Goal: Task Accomplishment & Management: Use online tool/utility

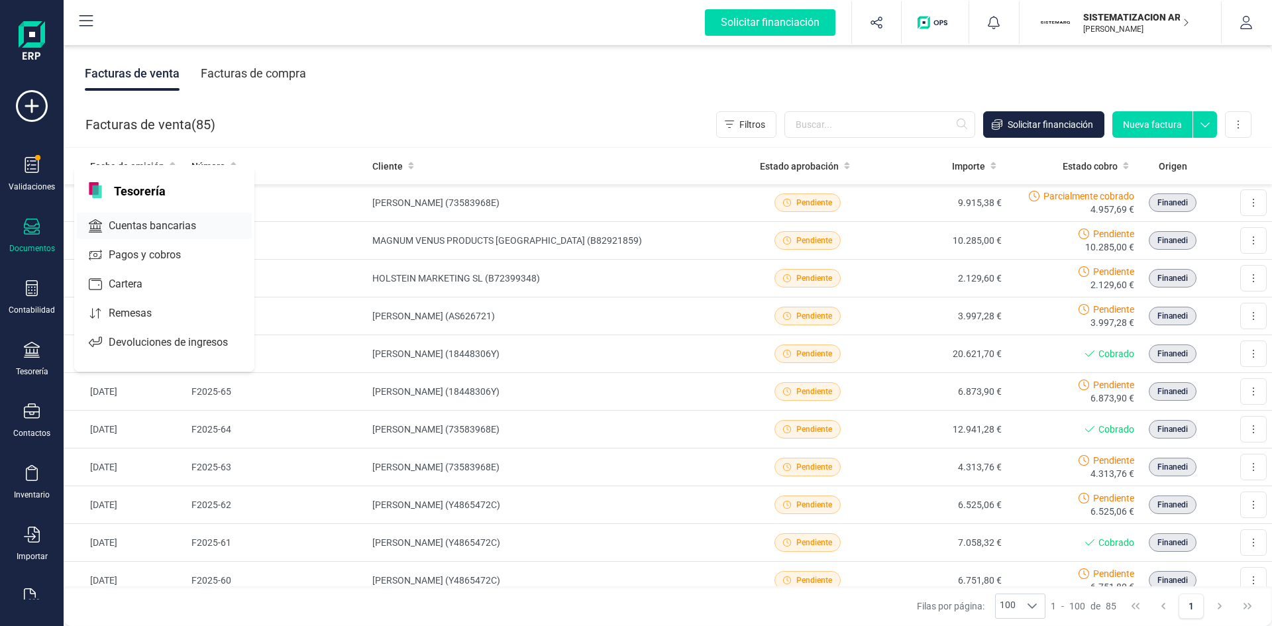
click at [139, 225] on span "Cuentas bancarias" at bounding box center [161, 226] width 117 height 16
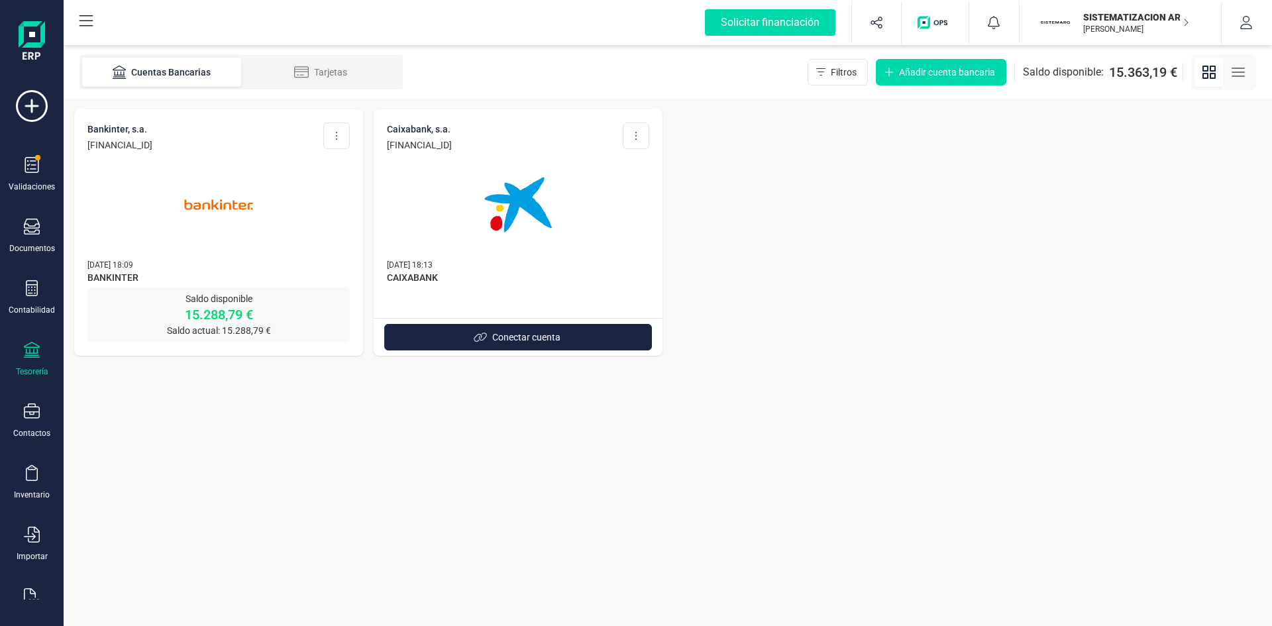
click at [272, 199] on img at bounding box center [218, 204] width 111 height 111
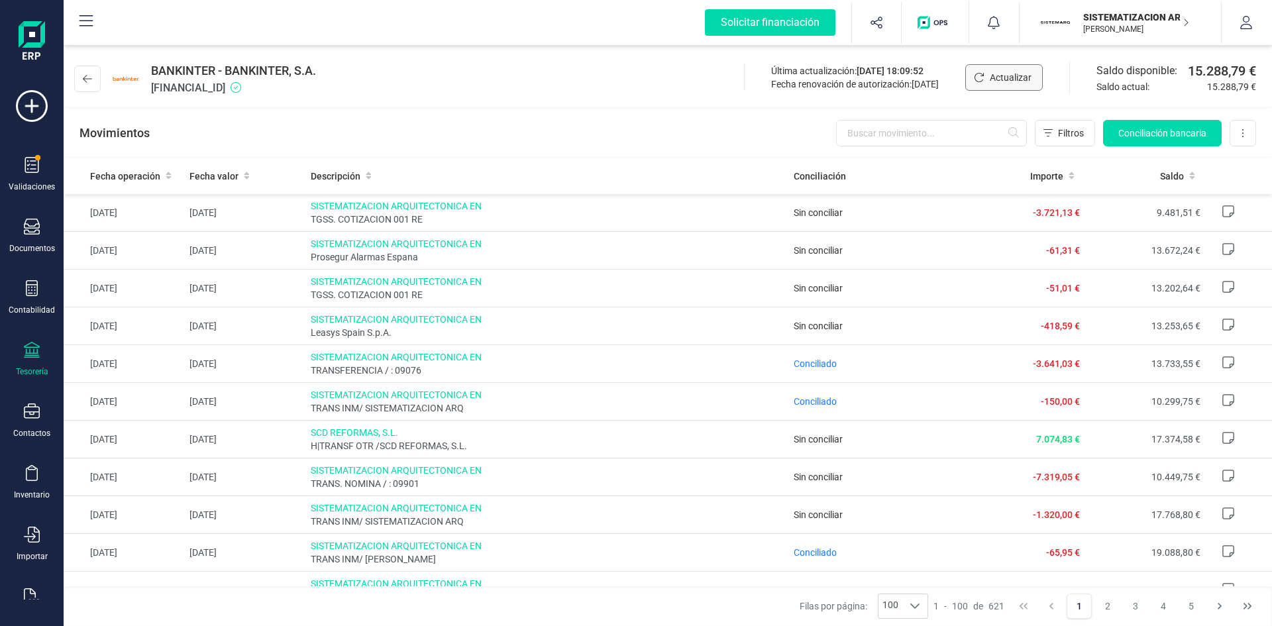
click at [1019, 78] on span "Actualizar" at bounding box center [1011, 77] width 42 height 13
click at [38, 170] on icon at bounding box center [32, 165] width 14 height 16
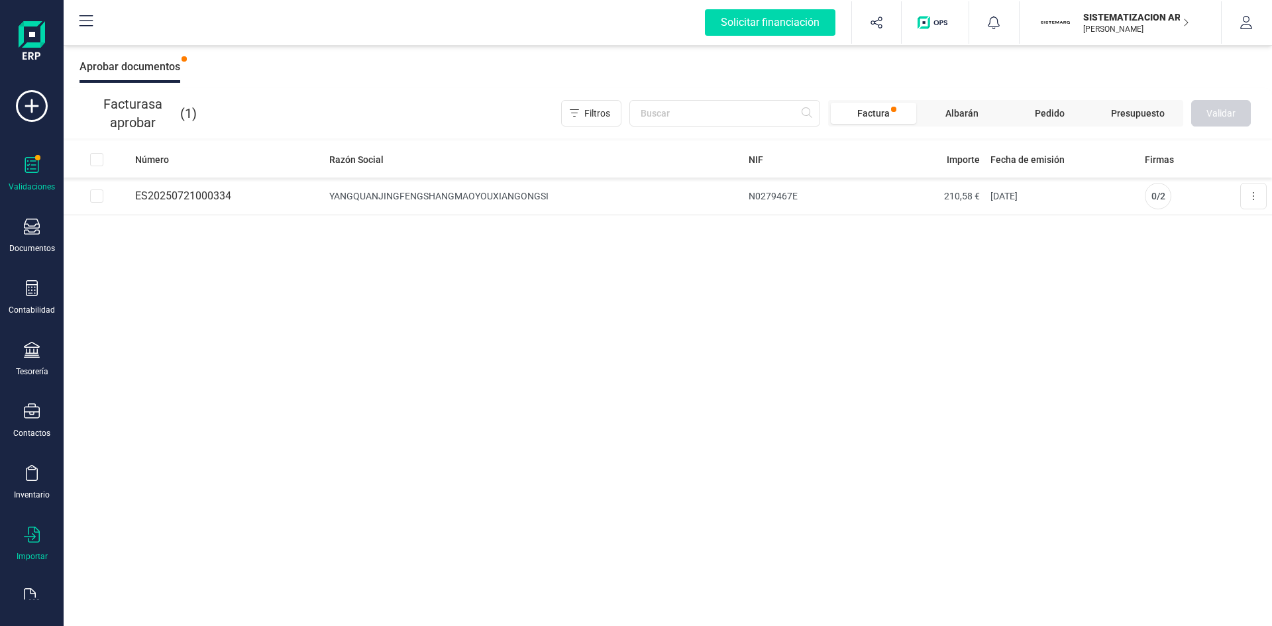
scroll to position [34, 0]
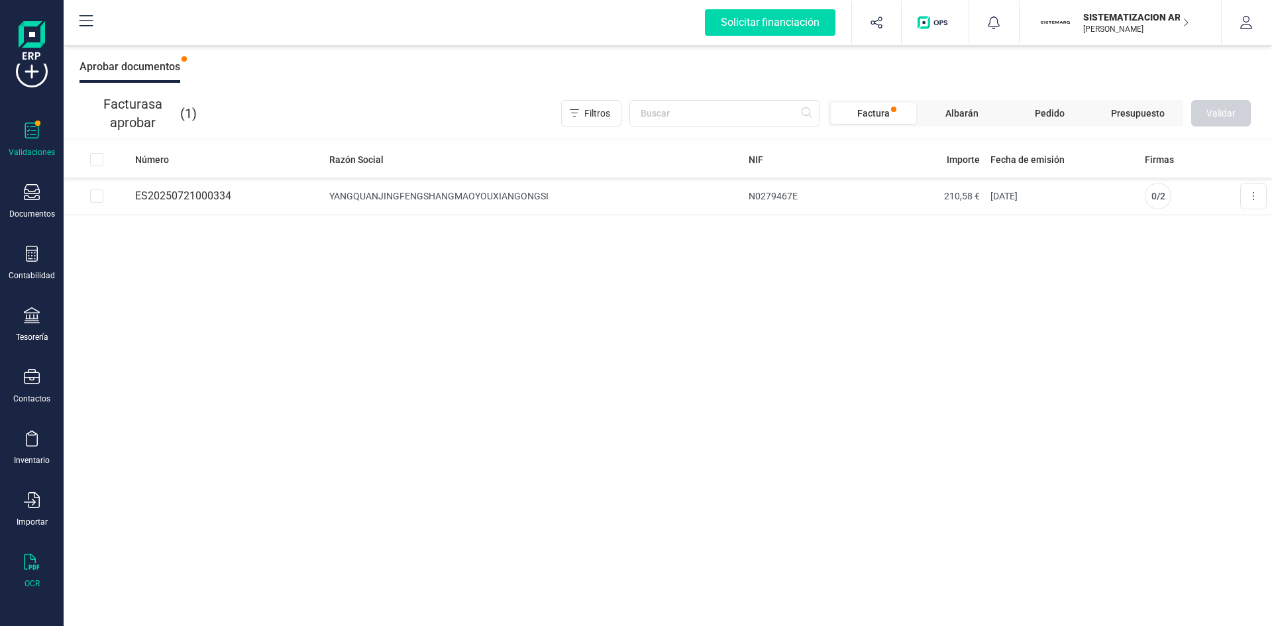
click at [38, 573] on div "OCR" at bounding box center [31, 571] width 53 height 35
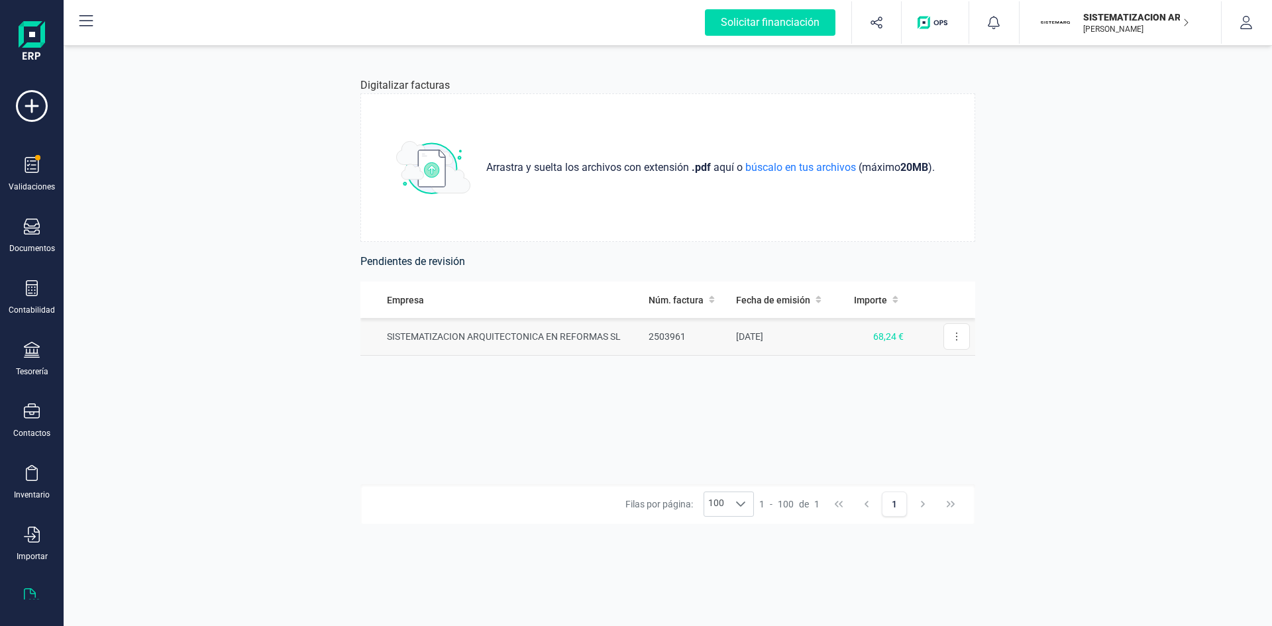
click at [607, 340] on td "SISTEMATIZACION ARQUITECTONICA EN REFORMAS SL" at bounding box center [501, 337] width 283 height 38
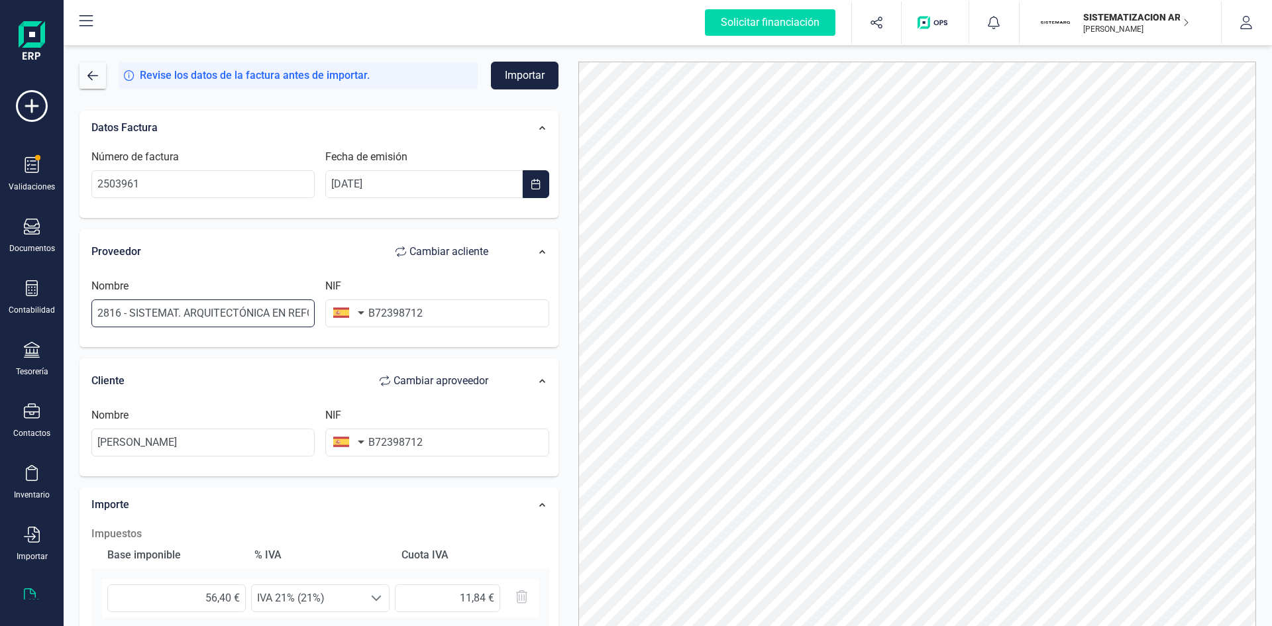
scroll to position [0, 50]
drag, startPoint x: 94, startPoint y: 317, endPoint x: 376, endPoint y: 303, distance: 282.5
click at [376, 303] on div "Nombre 2816 - SISTEMAT. ARQUITECTÓNICA EN REFORMAS SL NIF B72398712" at bounding box center [320, 308] width 468 height 60
type input "a"
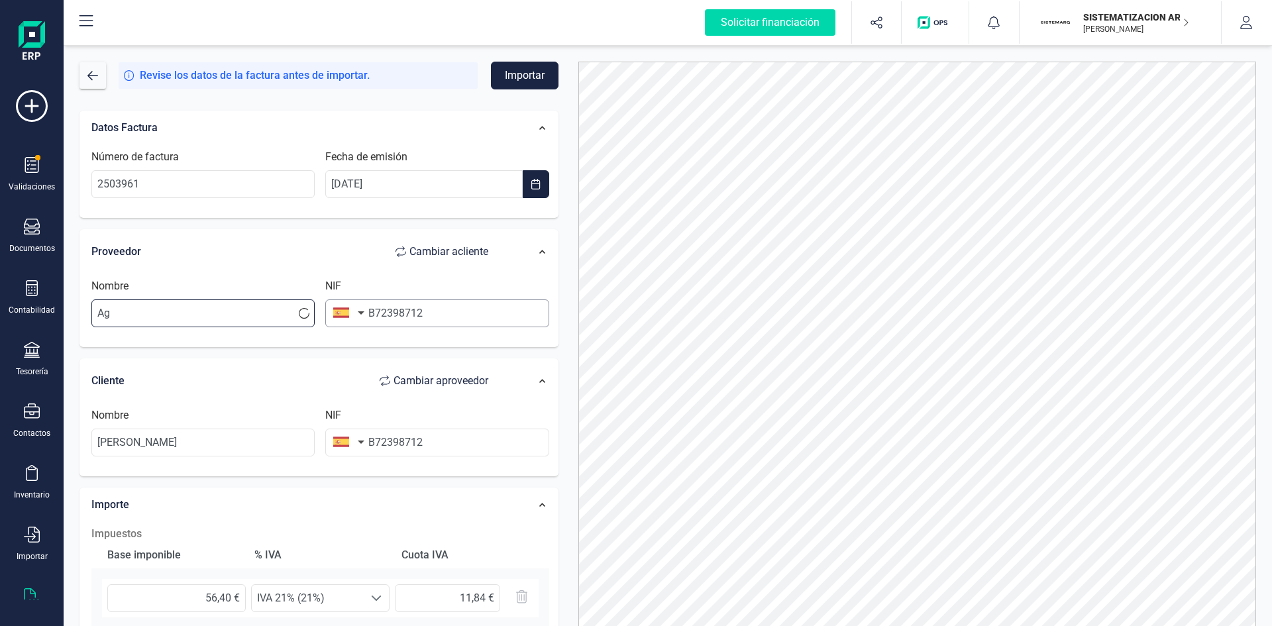
type input "A"
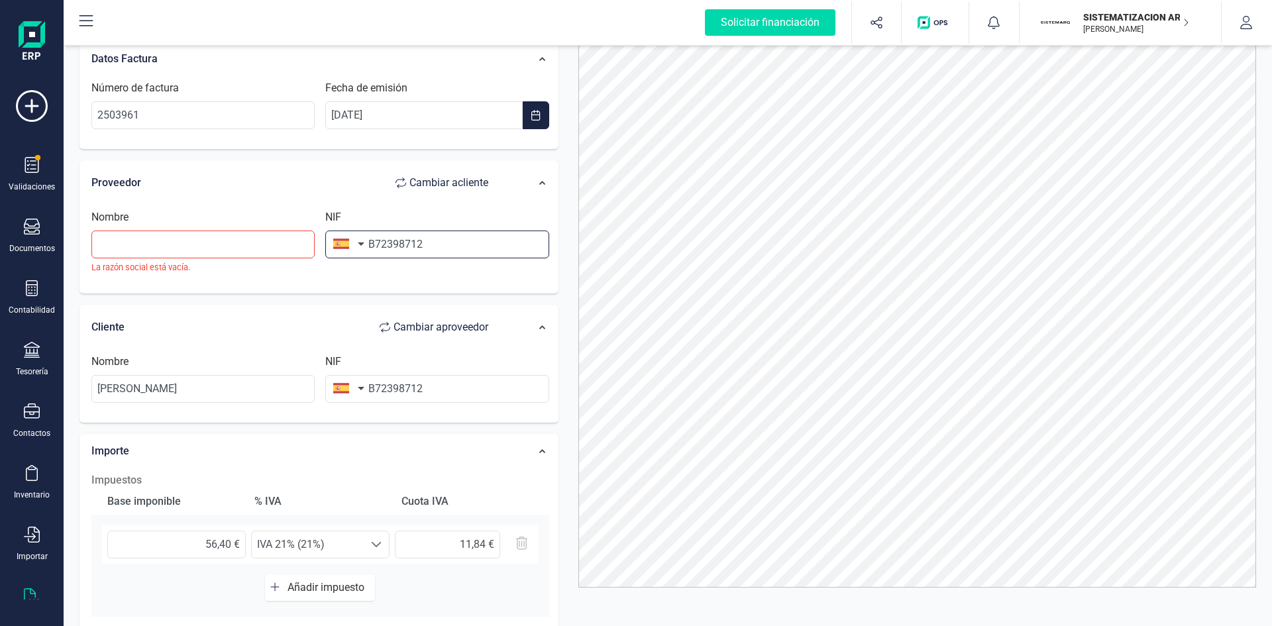
drag, startPoint x: 501, startPoint y: 241, endPoint x: 286, endPoint y: 245, distance: 214.6
click at [286, 245] on div "Nombre La razón social está vacía. NIF B72398712" at bounding box center [320, 246] width 468 height 75
type input "B40588121"
click at [285, 249] on input "text" at bounding box center [202, 244] width 223 height 28
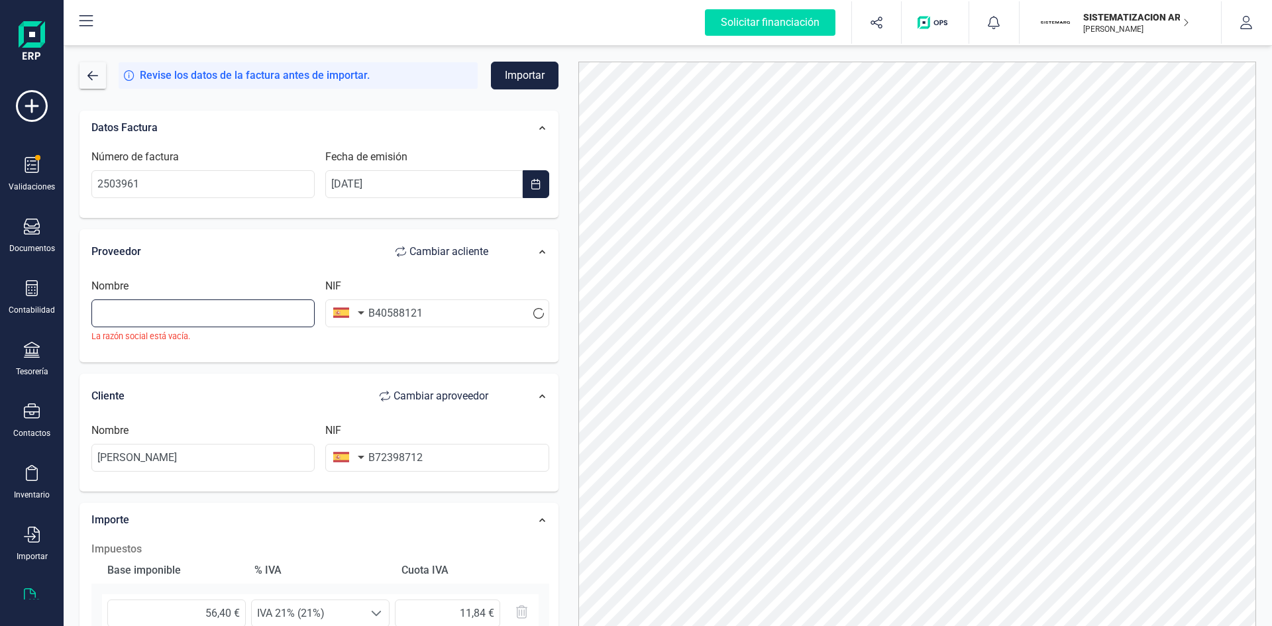
click at [195, 315] on input "text" at bounding box center [202, 313] width 223 height 28
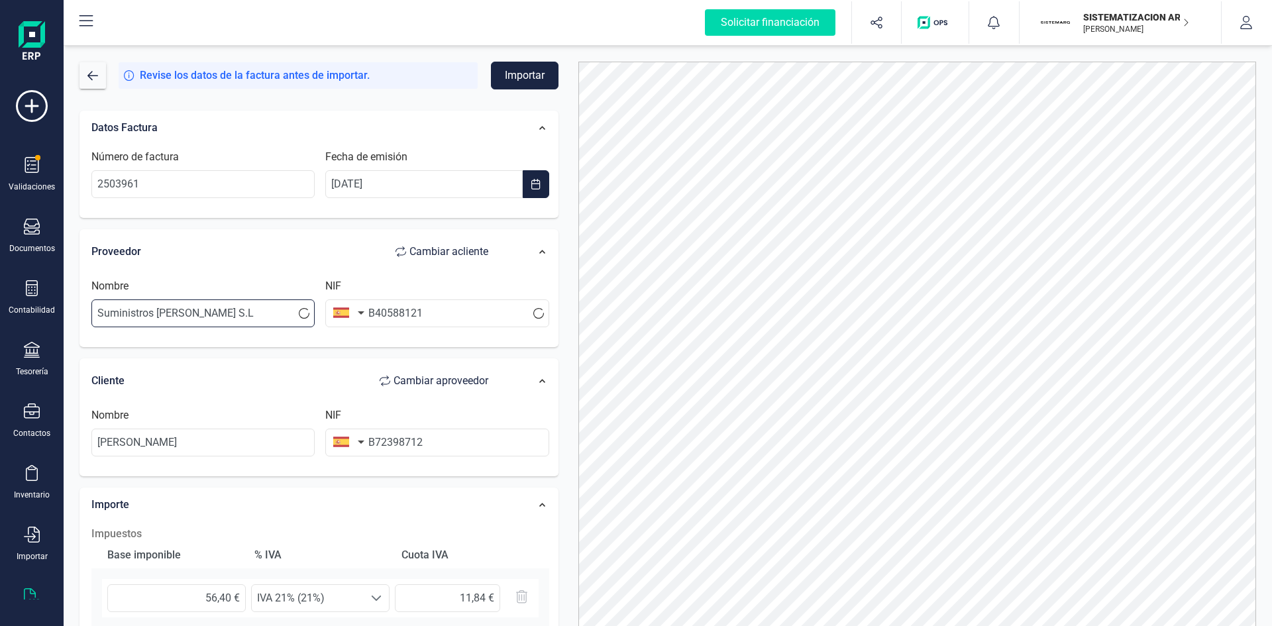
type input "Suministros Agrobeni S.L"
drag, startPoint x: 262, startPoint y: 427, endPoint x: 60, endPoint y: 433, distance: 202.1
click at [60, 433] on div "Solicitar financiación Importaciones completadas 0 / 0 SISTEMATIZACION ARQUITEC…" at bounding box center [636, 313] width 1272 height 626
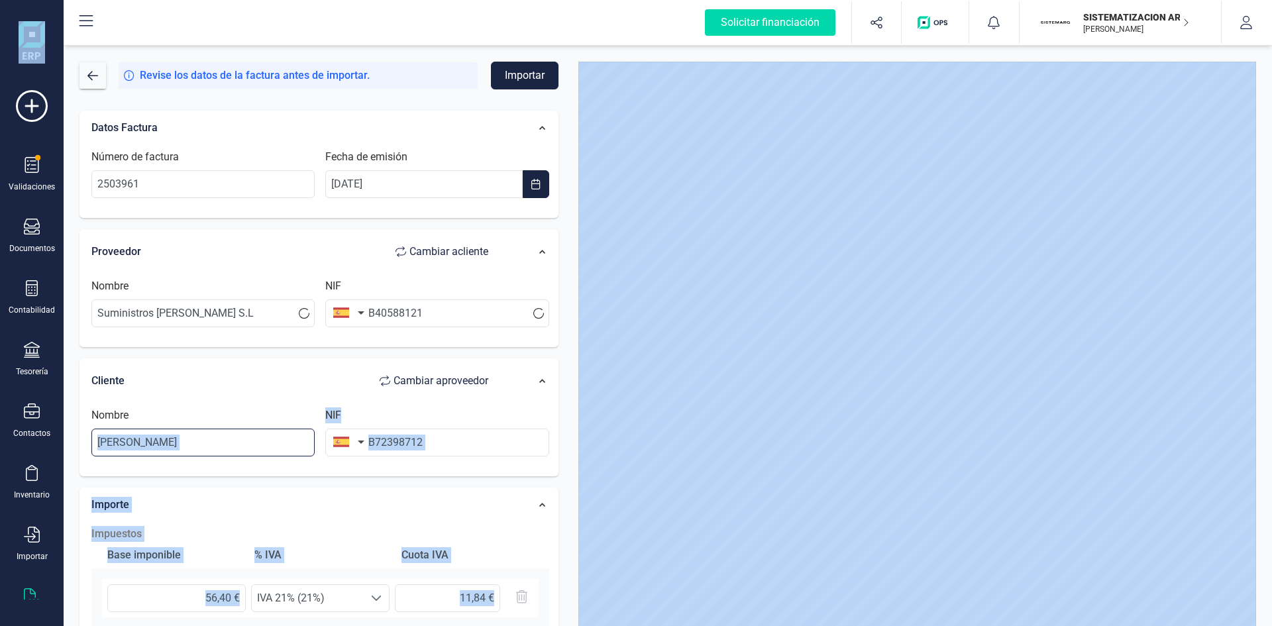
click at [260, 430] on input "DOMINICA ENRIQUE MOMPÓ" at bounding box center [202, 443] width 223 height 28
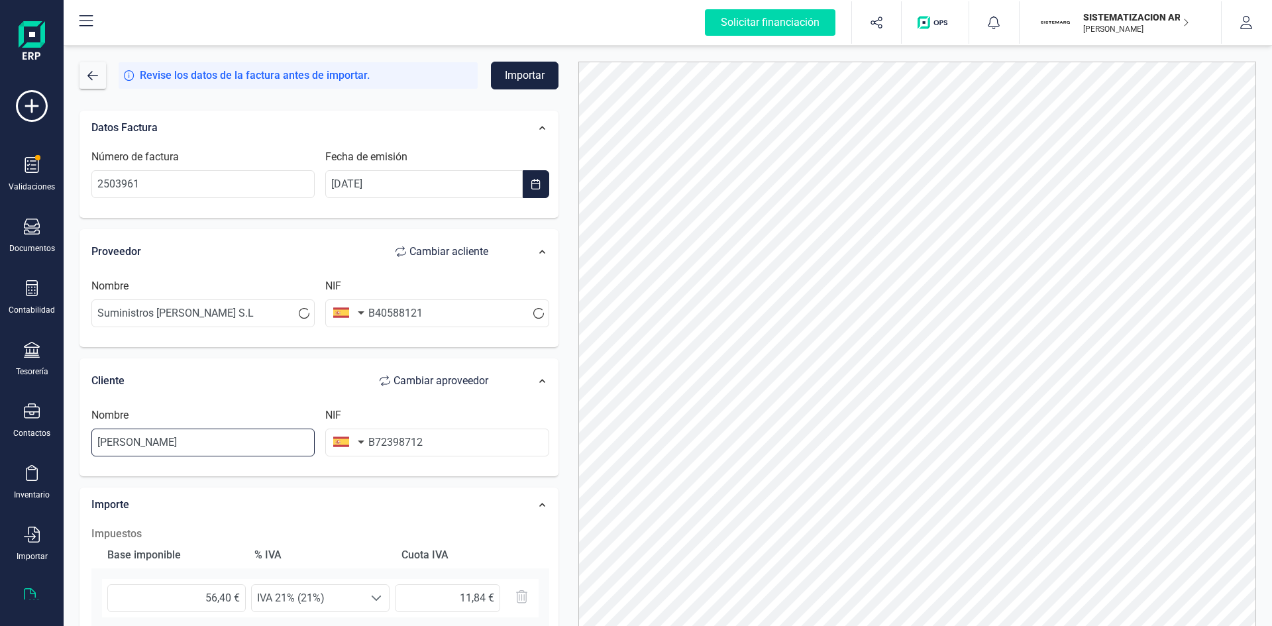
drag, startPoint x: 260, startPoint y: 434, endPoint x: 83, endPoint y: 445, distance: 177.8
click at [83, 445] on div "Cliente Cambiar a proveedor Nombre DOMINICA ENRIQUE MOMPÓ NIF B72398712" at bounding box center [318, 417] width 479 height 119
type input "s"
type input "S"
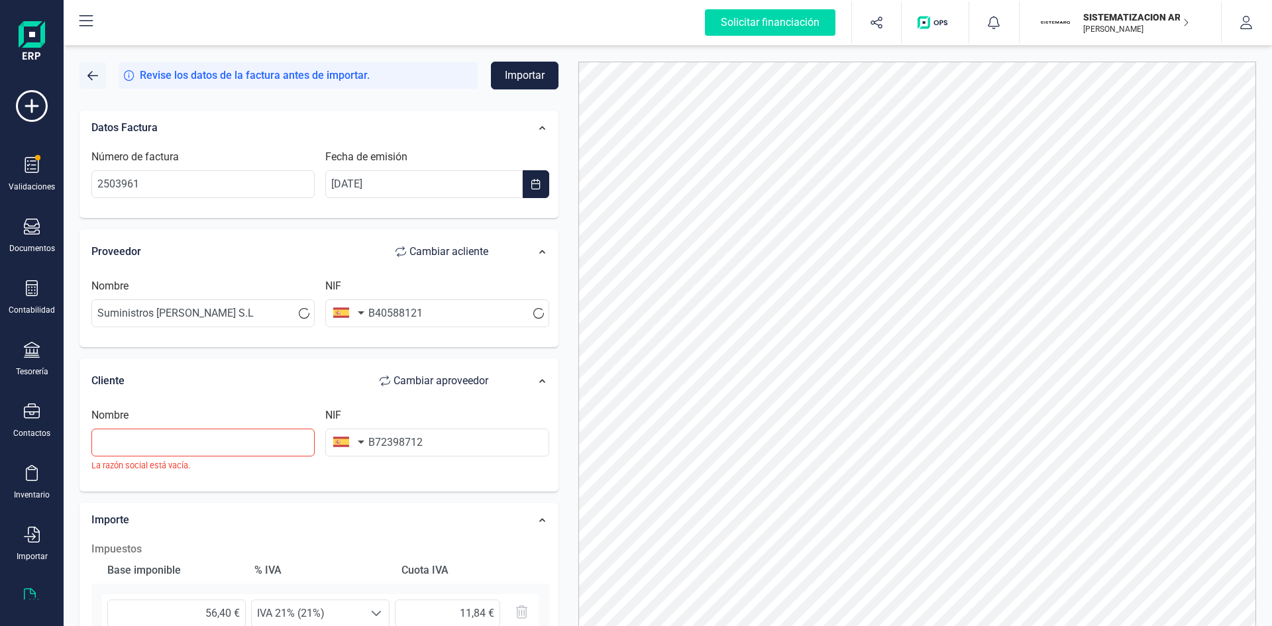
click at [94, 76] on span "button" at bounding box center [92, 75] width 11 height 11
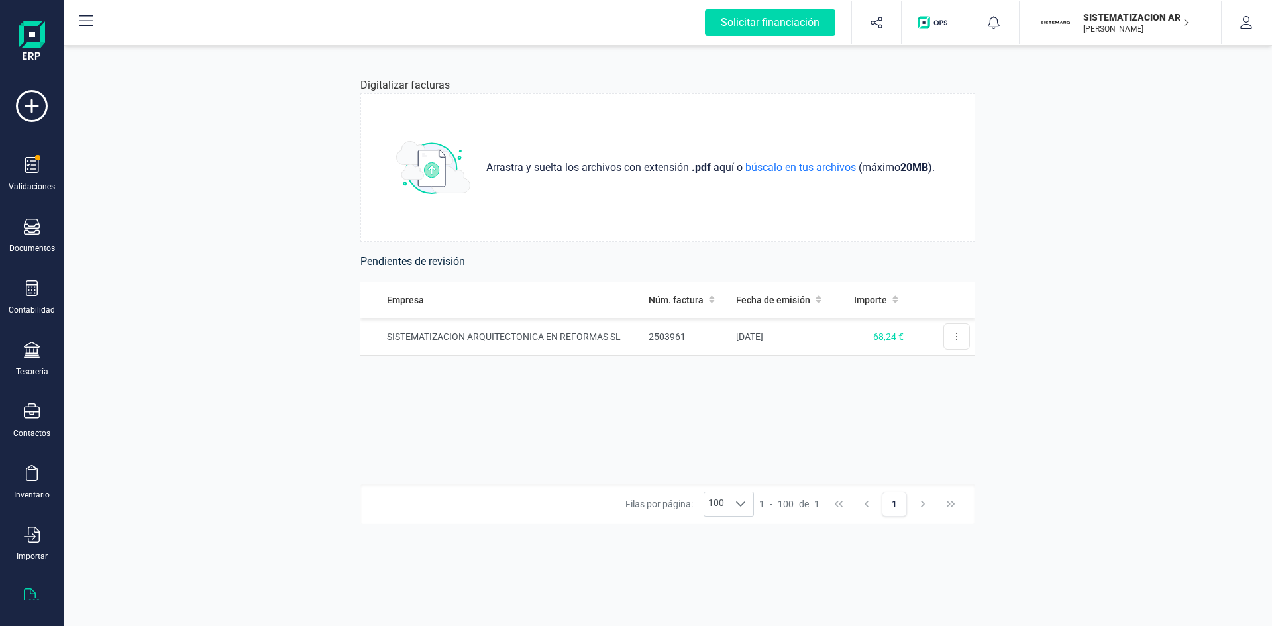
click at [609, 356] on div "Empresa Núm. factura Fecha de emisión Importe SISTEMATIZACION ARQUITECTONICA EN…" at bounding box center [667, 382] width 615 height 203
click at [593, 333] on td "SISTEMATIZACION ARQUITECTONICA EN REFORMAS SL" at bounding box center [501, 337] width 283 height 38
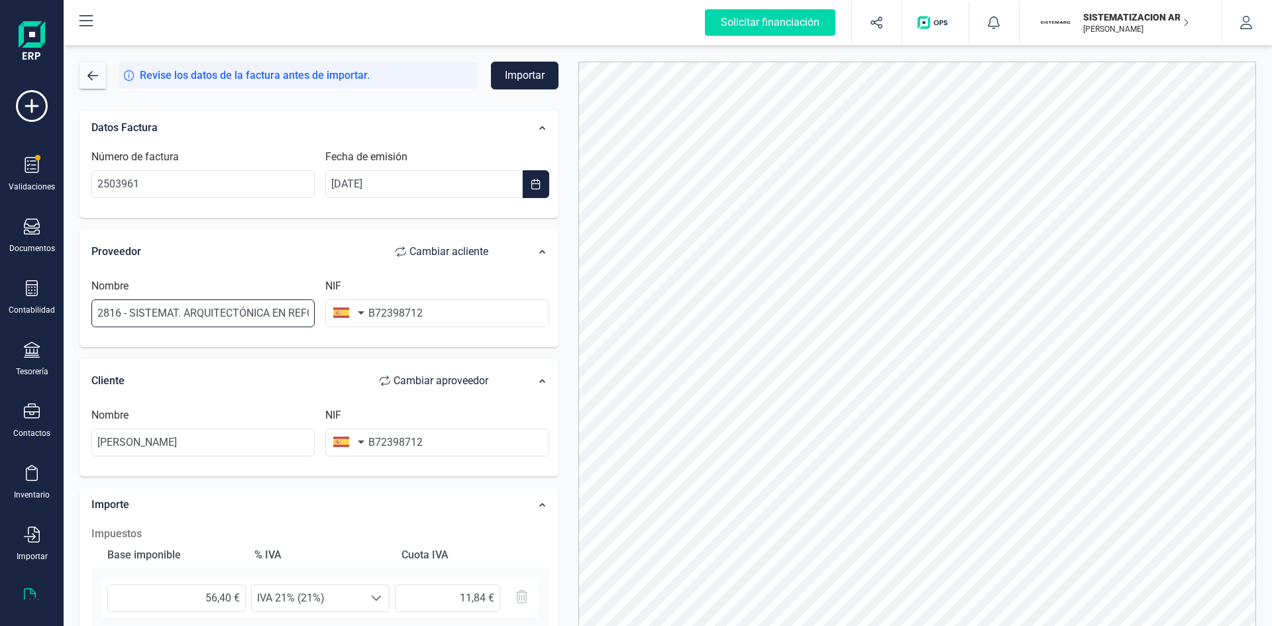
click at [100, 309] on input "2816 - SISTEMAT. ARQUITECTÓNICA EN REFORMAS SL" at bounding box center [202, 313] width 223 height 28
drag, startPoint x: 100, startPoint y: 309, endPoint x: 467, endPoint y: 281, distance: 367.9
click at [467, 281] on div "Nombre 2816 - SISTEMAT. ARQUITECTÓNICA EN REFORMAS SL NIF B72398712" at bounding box center [320, 308] width 468 height 60
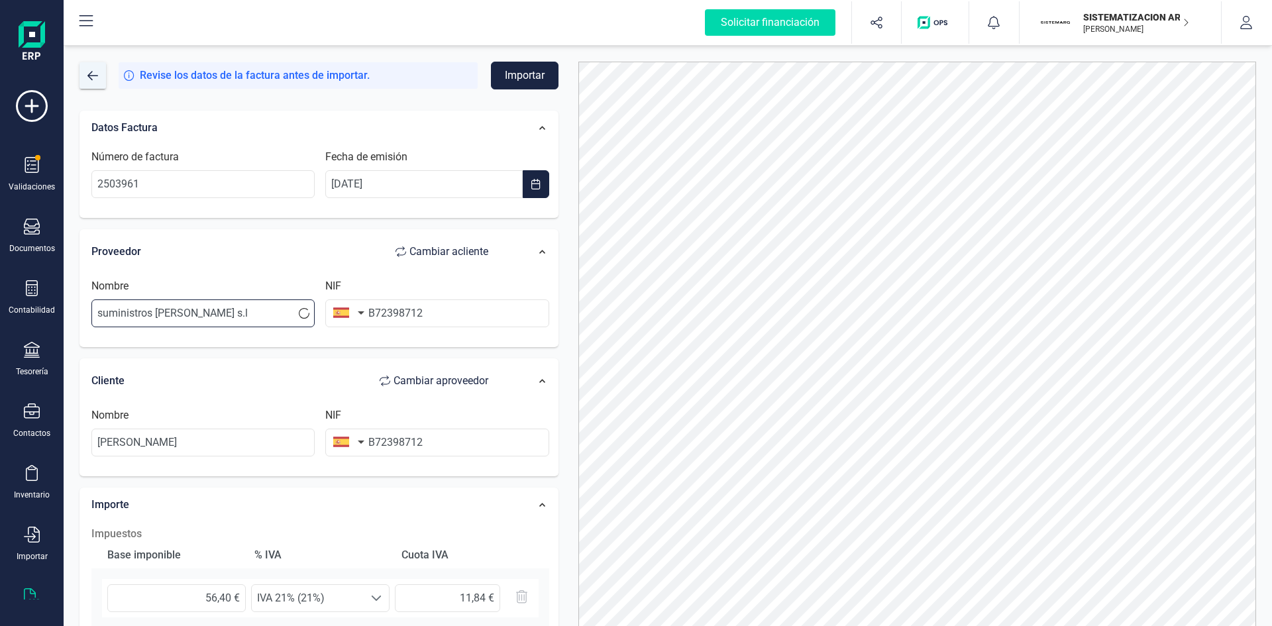
type input "suministros agrobeni s.l"
click at [93, 79] on span "button" at bounding box center [92, 75] width 11 height 11
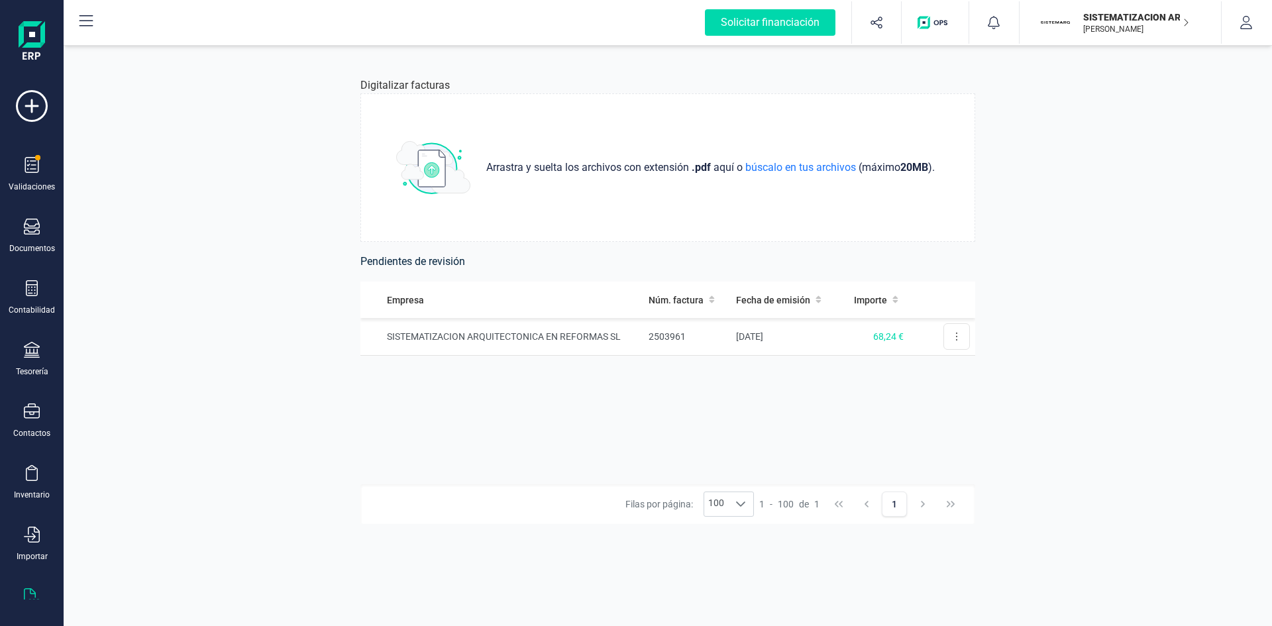
click at [1128, 11] on p "SISTEMATIZACION ARQUITECTONICA EN REFORMAS SL" at bounding box center [1136, 17] width 106 height 13
click at [1027, 170] on div "SCD REFORMAS SL" at bounding box center [1112, 164] width 211 height 16
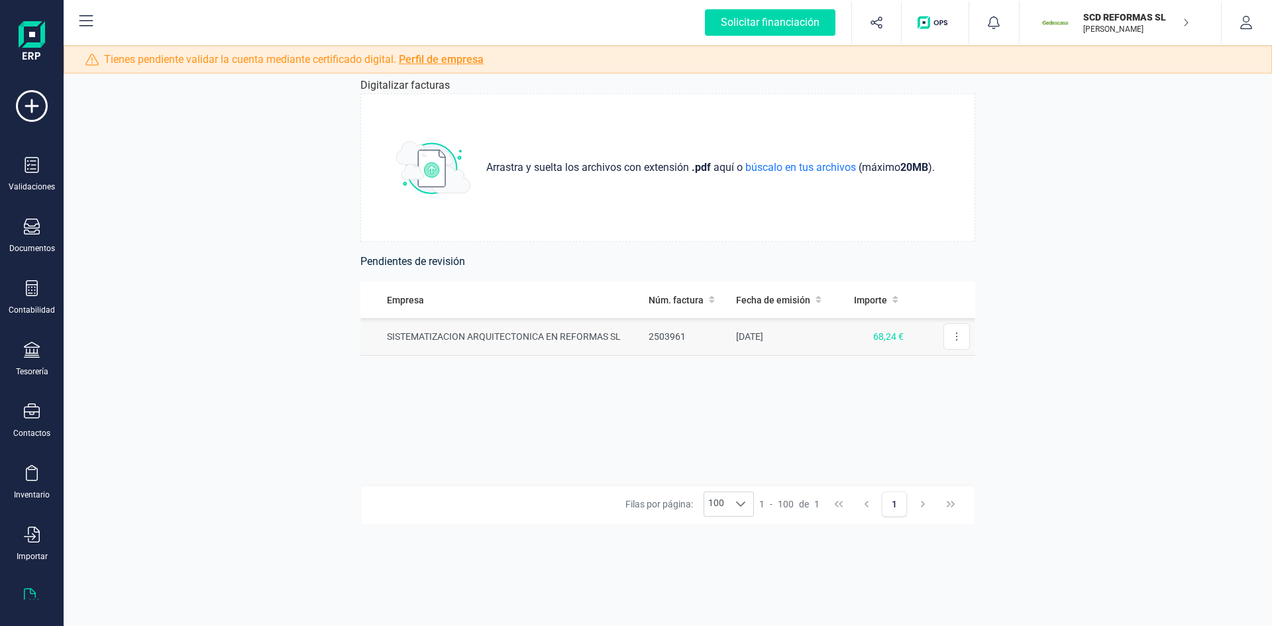
click at [841, 338] on td "68,24 €" at bounding box center [873, 337] width 71 height 38
click at [536, 342] on td "SCD REFORMAS SL" at bounding box center [501, 337] width 283 height 38
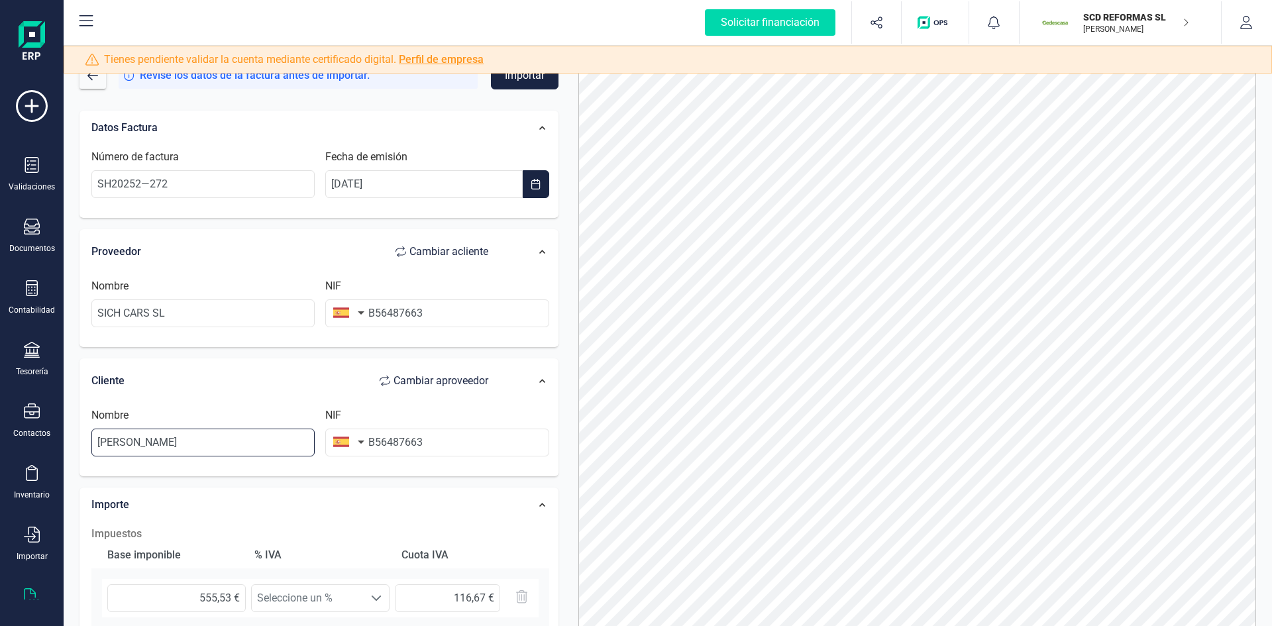
drag, startPoint x: 265, startPoint y: 433, endPoint x: 77, endPoint y: 429, distance: 188.2
click at [77, 429] on div "Datos Factura Número de factura SH20252—272 Fecha de emisión 30/09/2025 Proveed…" at bounding box center [319, 490] width 499 height 780
type input "s"
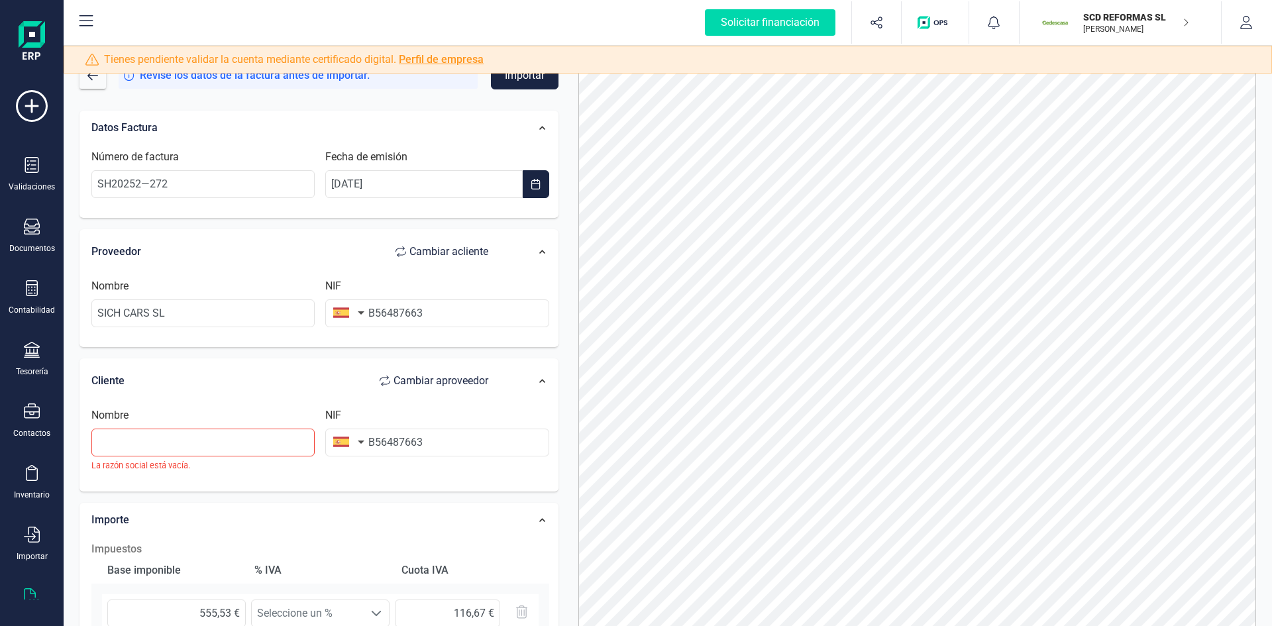
click at [77, 429] on div "Datos Factura Número de factura SH20252—272 Fecha de emisión 30/09/2025 Proveed…" at bounding box center [319, 497] width 499 height 795
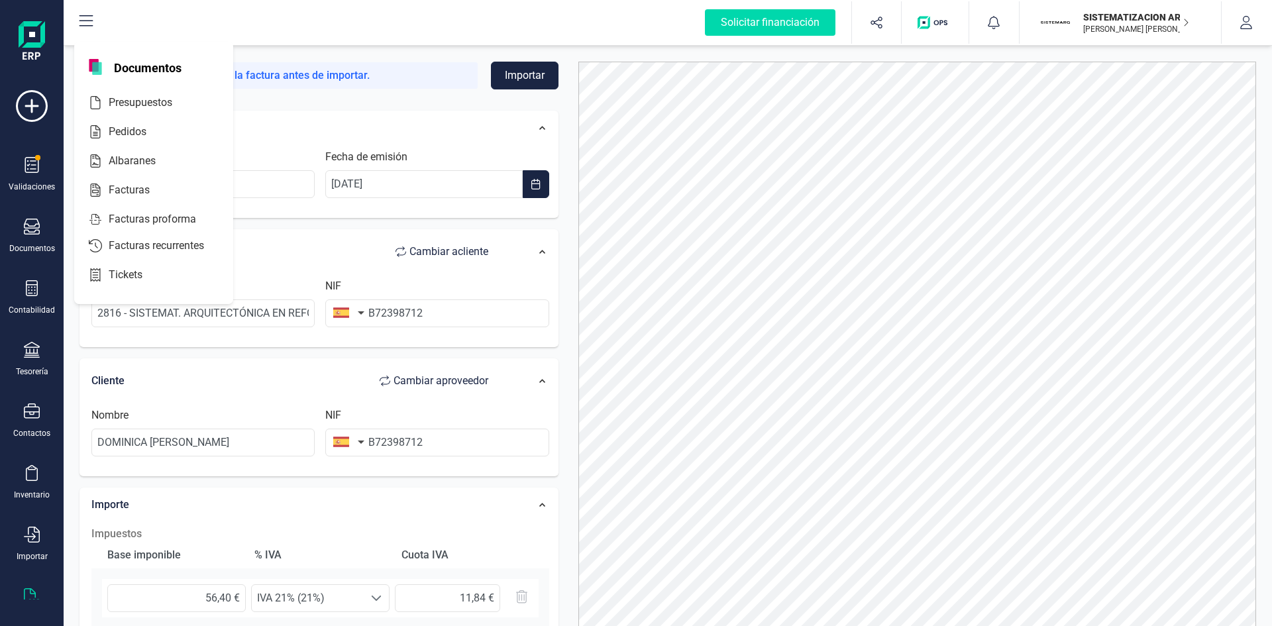
click at [174, 175] on div "Albaranes" at bounding box center [153, 162] width 159 height 29
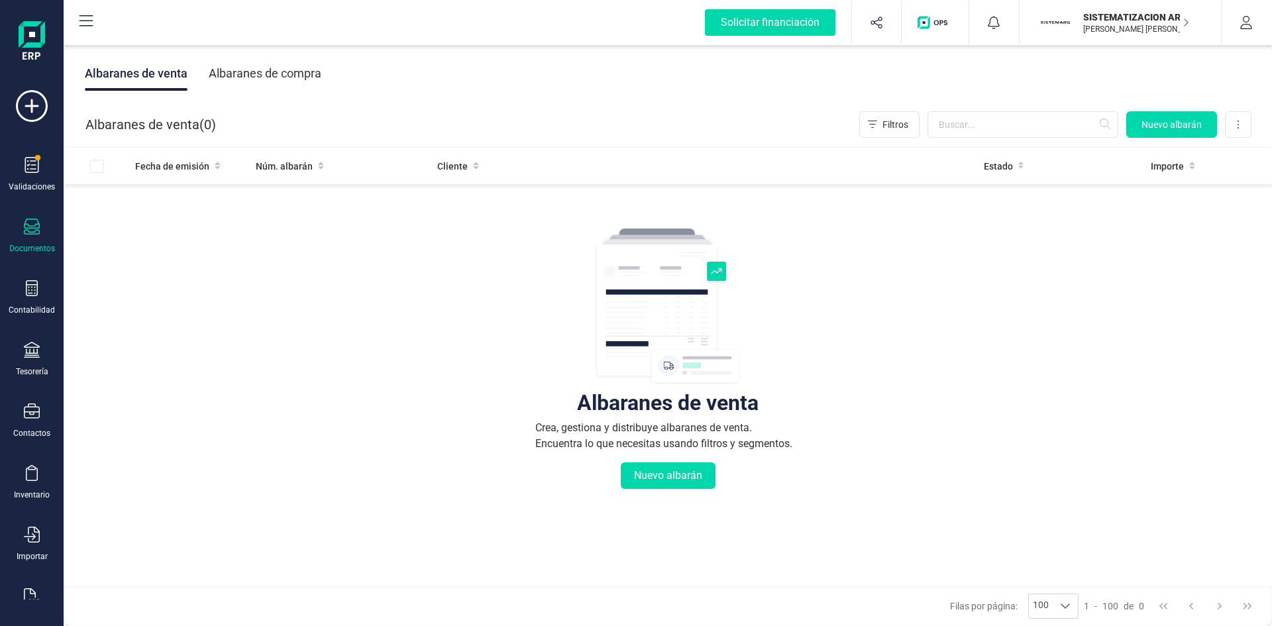
click at [28, 235] on div at bounding box center [32, 228] width 16 height 19
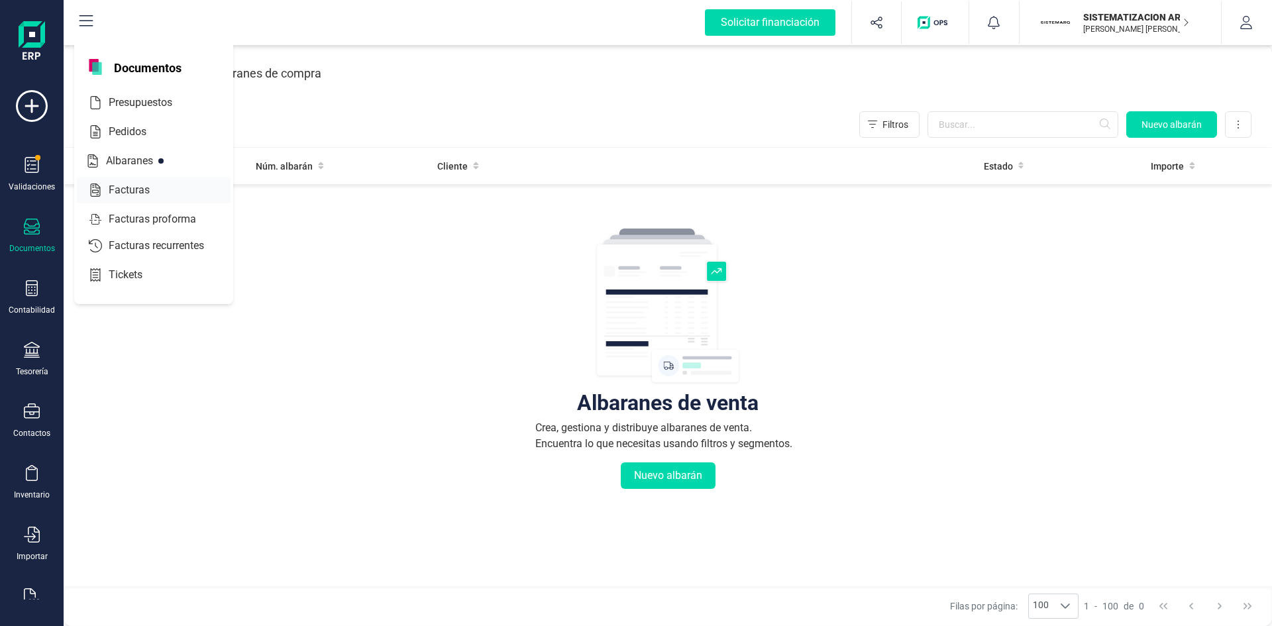
click at [172, 197] on div at bounding box center [162, 190] width 24 height 16
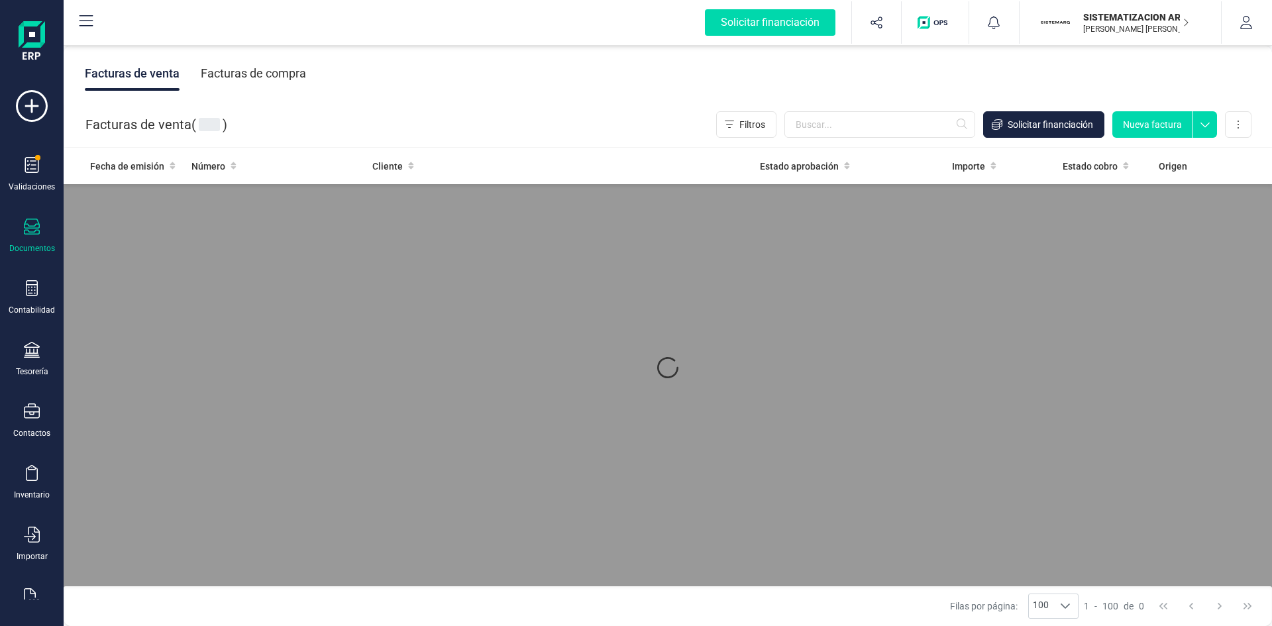
click at [284, 77] on div "Facturas de compra" at bounding box center [253, 73] width 105 height 34
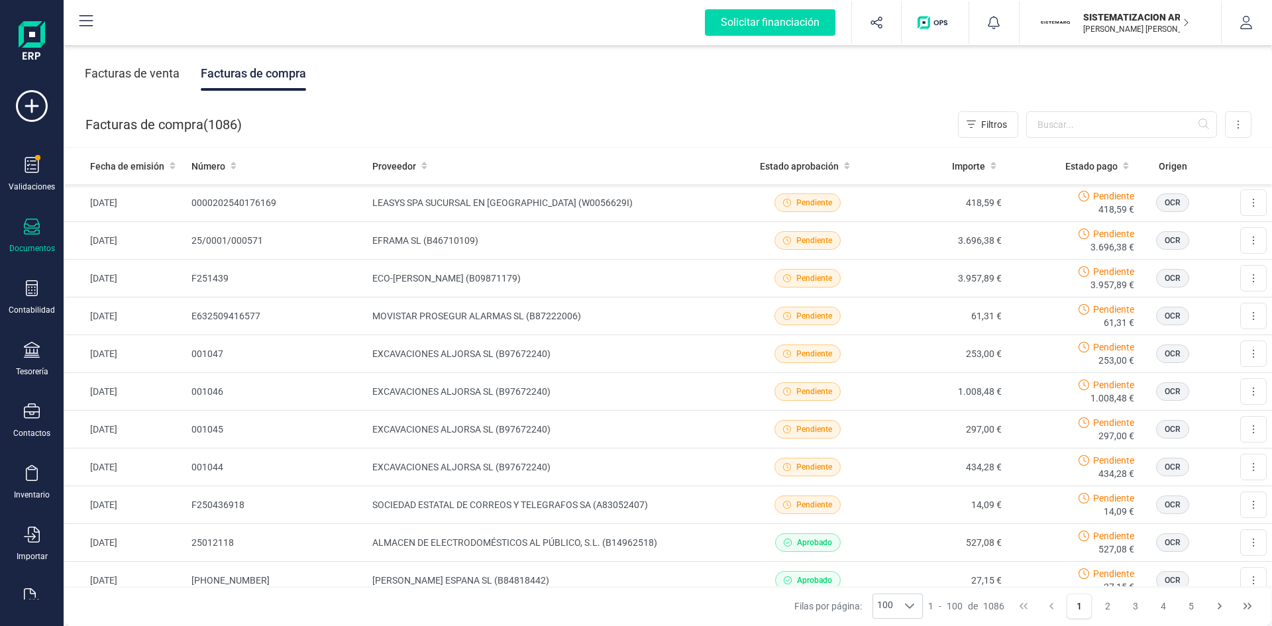
click at [1052, 139] on div "Facturas de compra ( 1086 ) Filtros Importar Carga masiva (Excel) Factura elect…" at bounding box center [668, 124] width 1208 height 45
click at [1053, 133] on input "text" at bounding box center [1121, 124] width 191 height 26
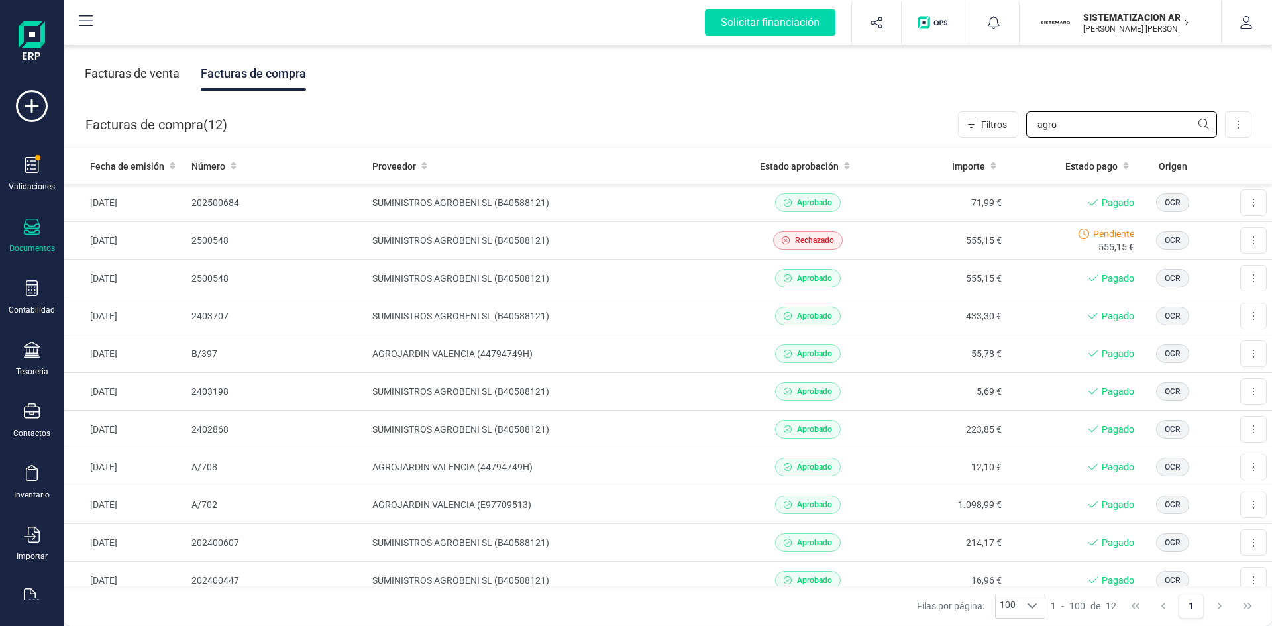
type input "agro"
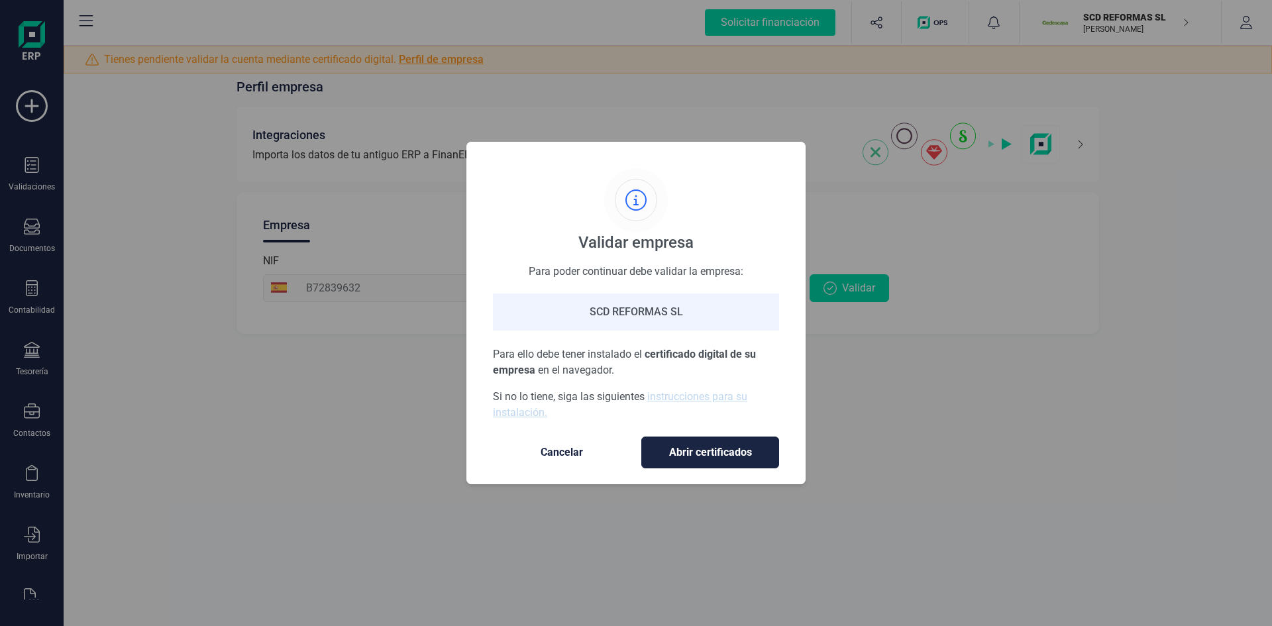
click at [425, 400] on div "Validar empresa Para poder continuar debe validar la empresa: SCD REFORMAS SL P…" at bounding box center [636, 313] width 1272 height 626
click at [572, 442] on button "Cancelar" at bounding box center [562, 452] width 138 height 32
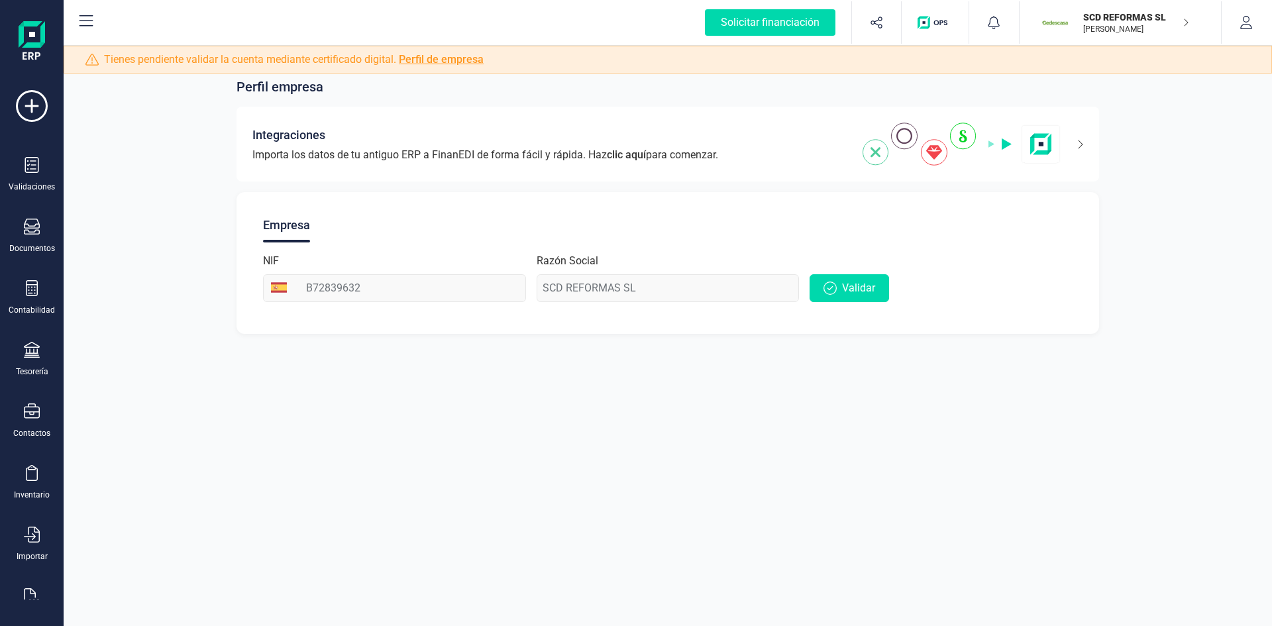
click at [1096, 23] on p "SCD REFORMAS SL" at bounding box center [1136, 17] width 106 height 13
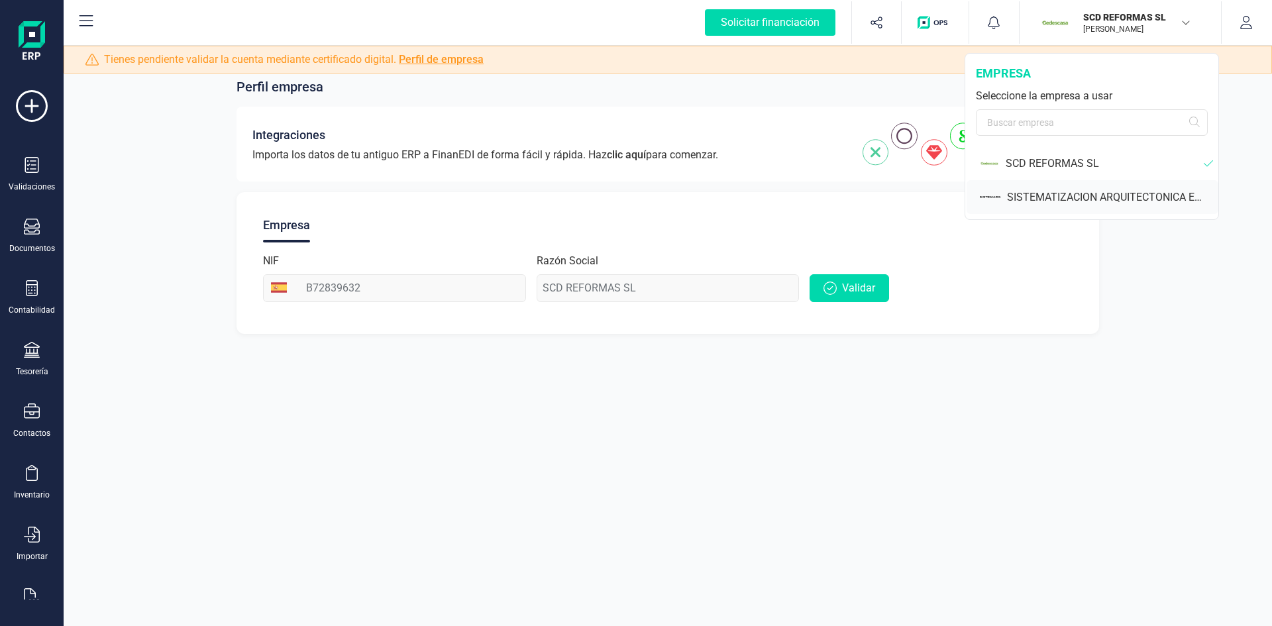
click at [1074, 191] on div "SISTEMATIZACION ARQUITECTONICA EN REFORMAS SL" at bounding box center [1112, 197] width 211 height 16
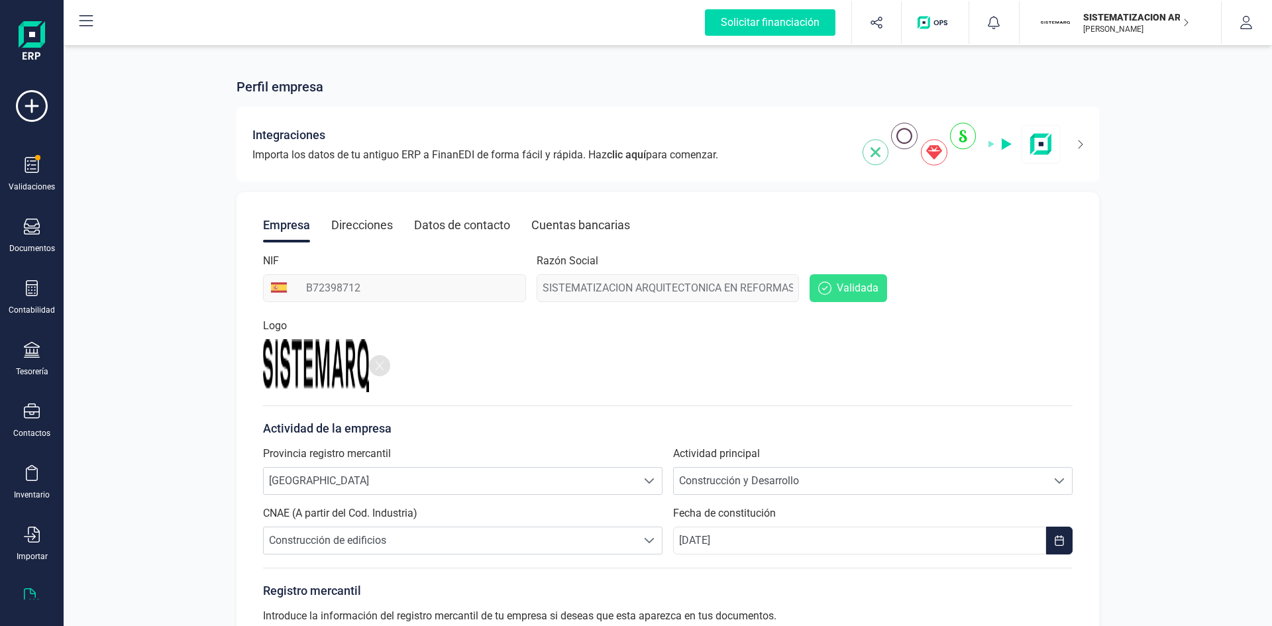
click at [38, 595] on icon at bounding box center [32, 596] width 16 height 16
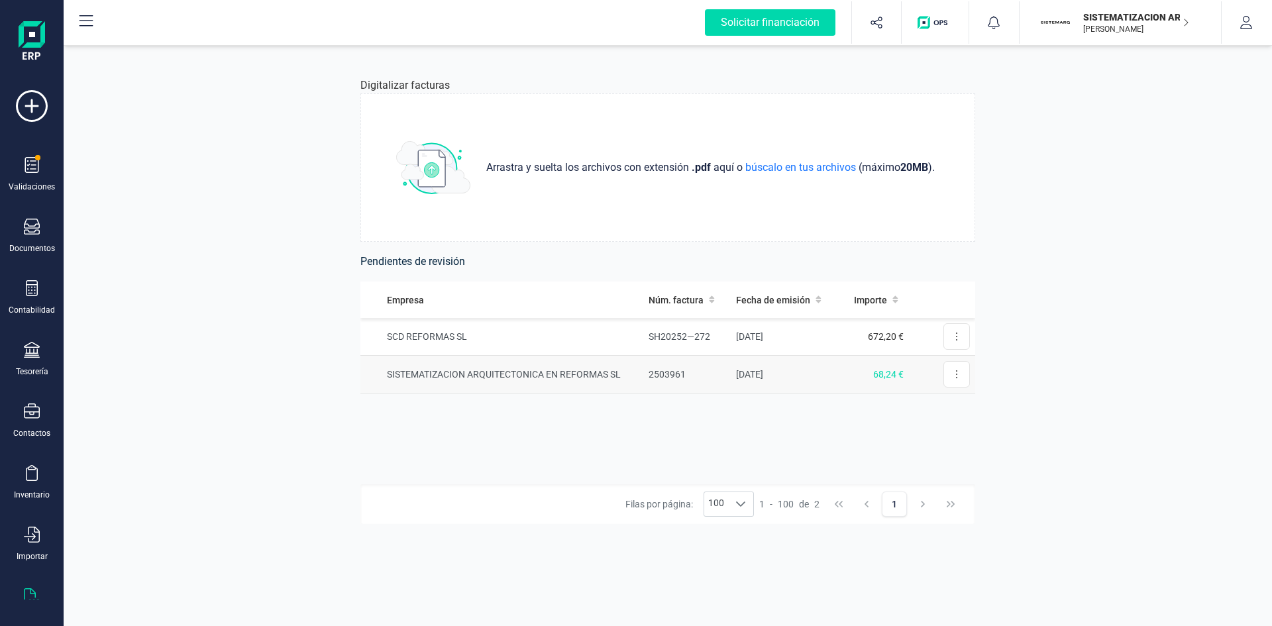
click at [538, 376] on td "SISTEMATIZACION ARQUITECTONICA EN REFORMAS SL" at bounding box center [501, 375] width 283 height 38
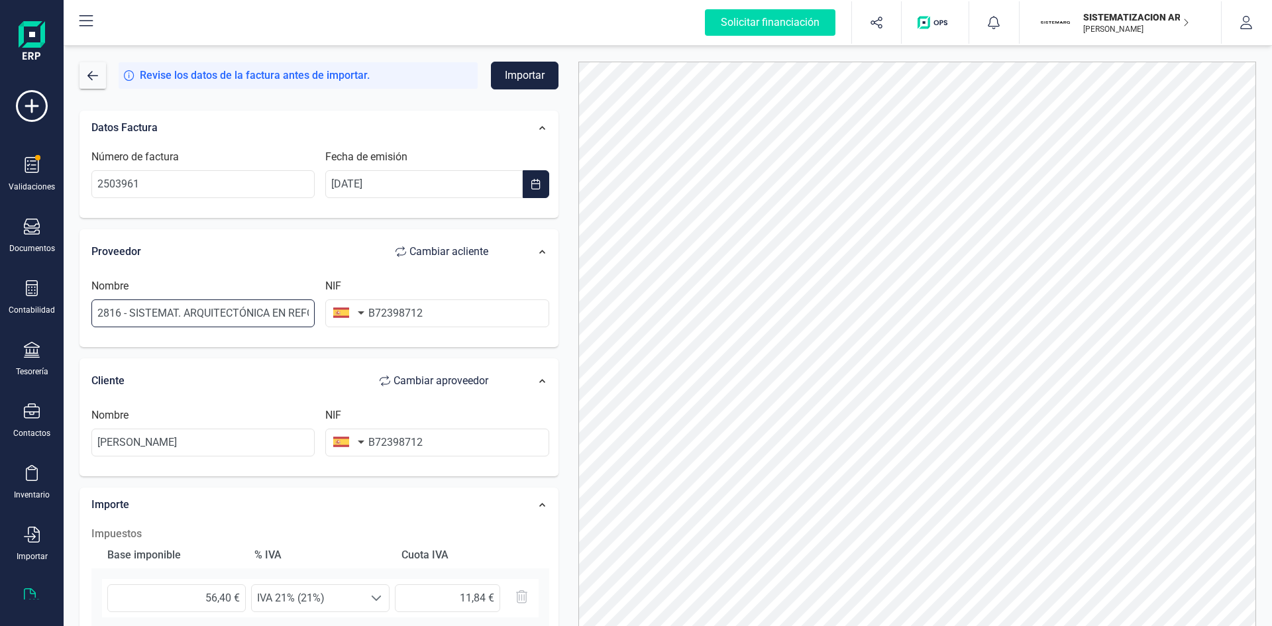
scroll to position [0, 50]
drag, startPoint x: 95, startPoint y: 315, endPoint x: 562, endPoint y: 250, distance: 471.4
click at [562, 250] on div "Datos Factura Número de factura 2503961 Fecha de emisión 03/10/2025 Proveedor C…" at bounding box center [319, 490] width 499 height 780
type input "s"
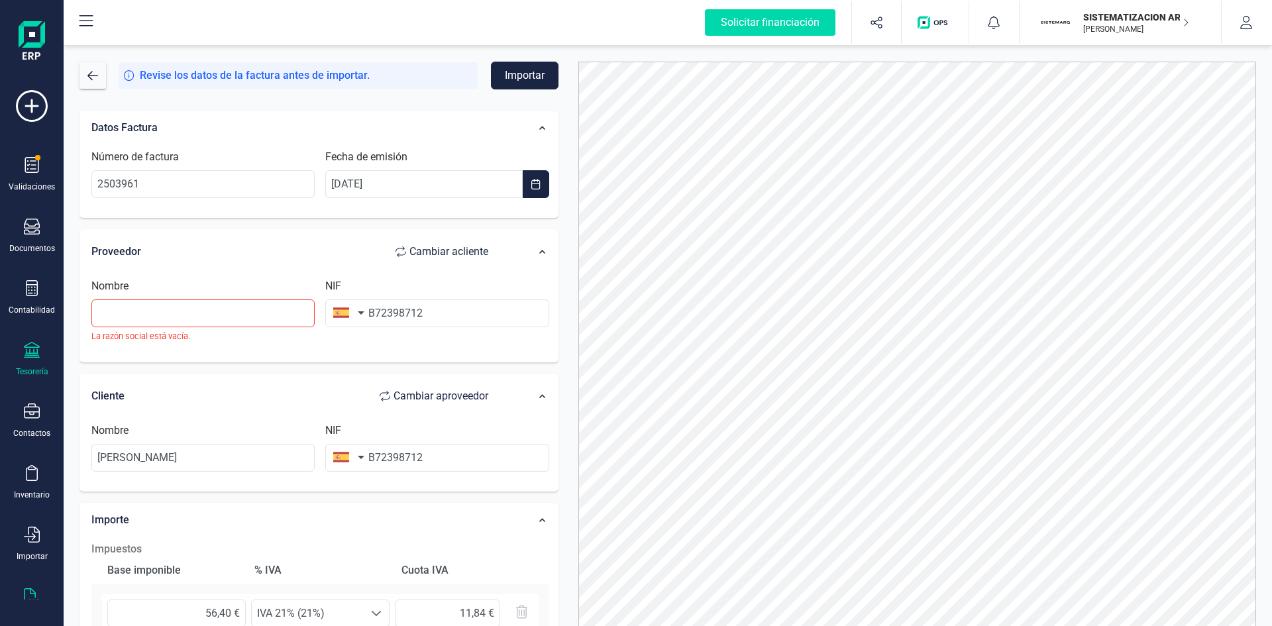
click at [36, 356] on icon at bounding box center [32, 350] width 16 height 16
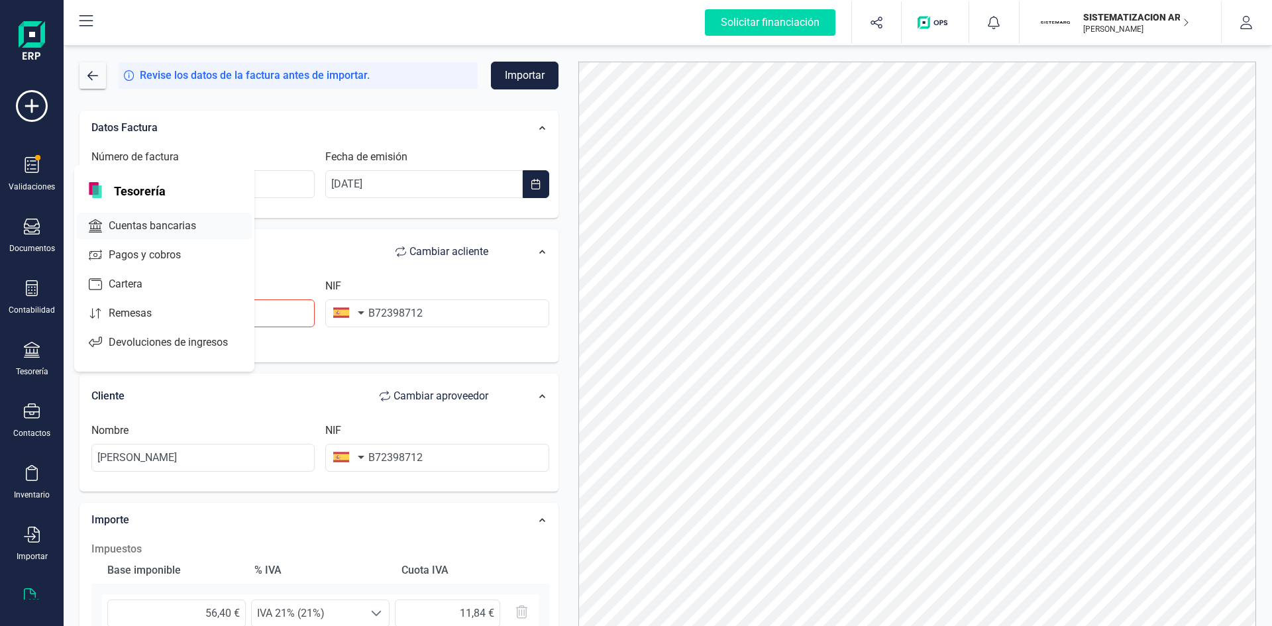
click at [153, 221] on span "Cuentas bancarias" at bounding box center [161, 226] width 117 height 16
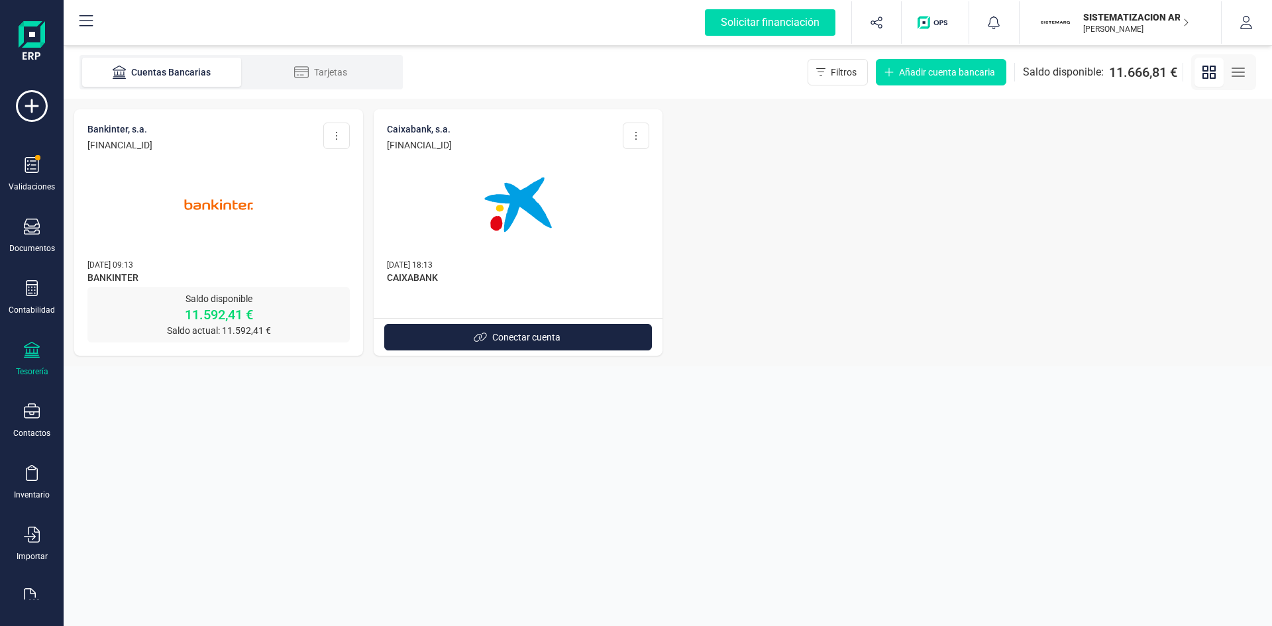
click at [256, 187] on img at bounding box center [218, 204] width 111 height 111
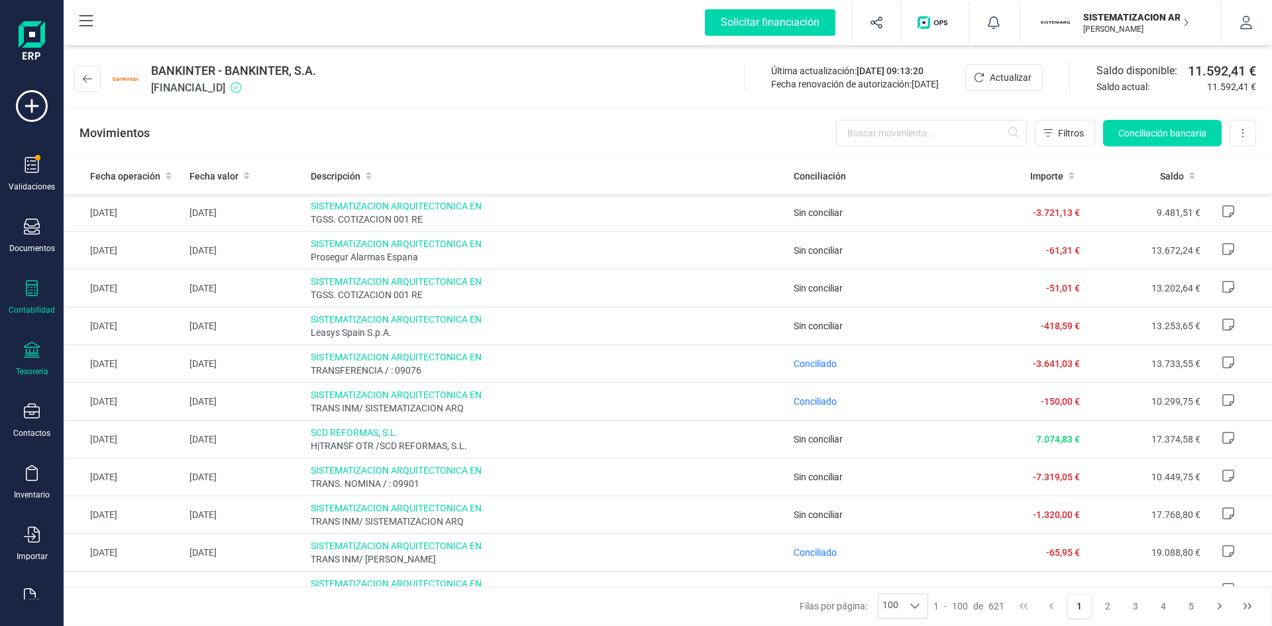
scroll to position [34, 0]
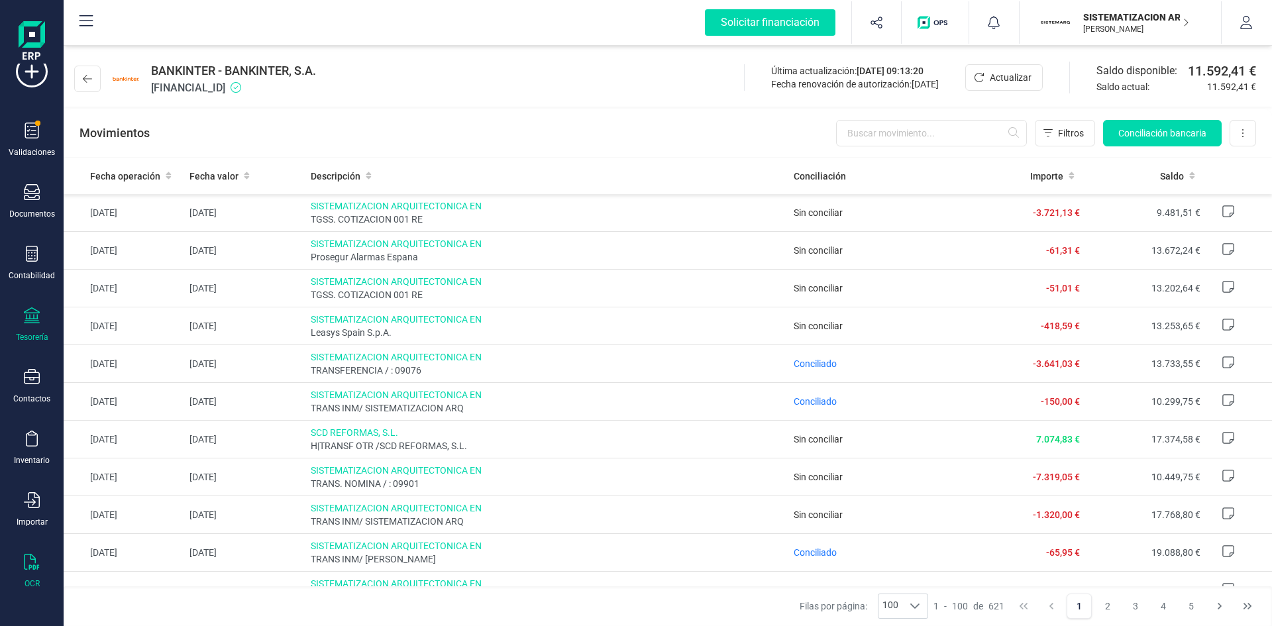
click at [39, 570] on div at bounding box center [32, 563] width 16 height 19
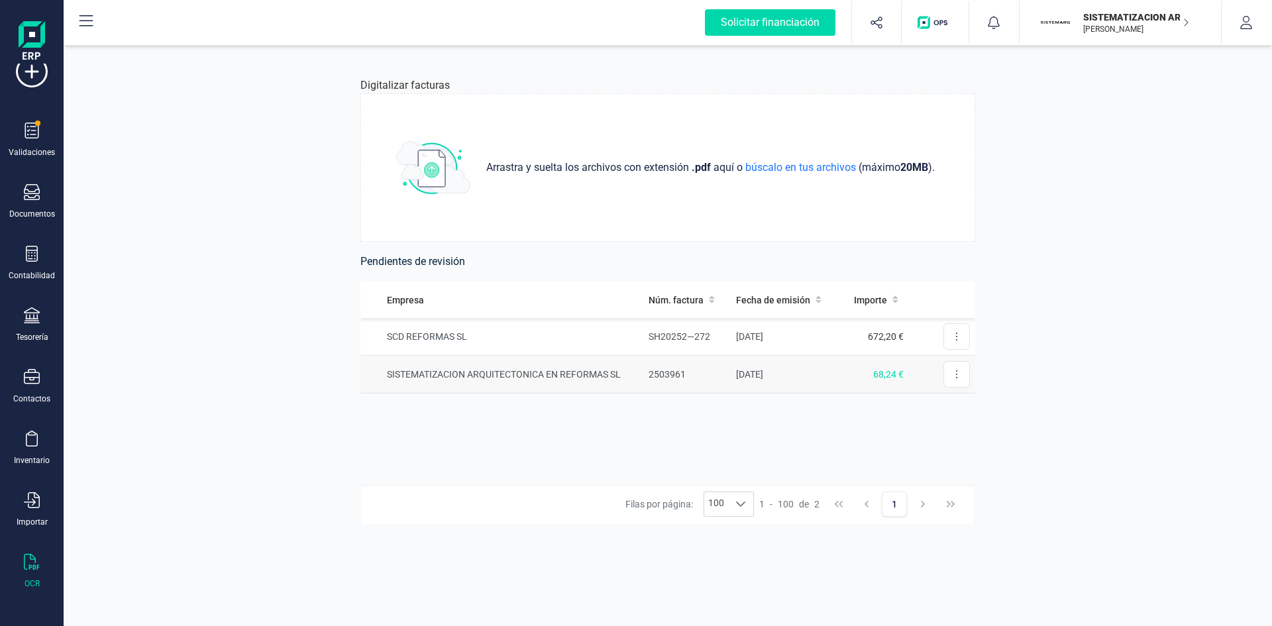
click at [556, 365] on td "SISTEMATIZACION ARQUITECTONICA EN REFORMAS SL" at bounding box center [501, 375] width 283 height 38
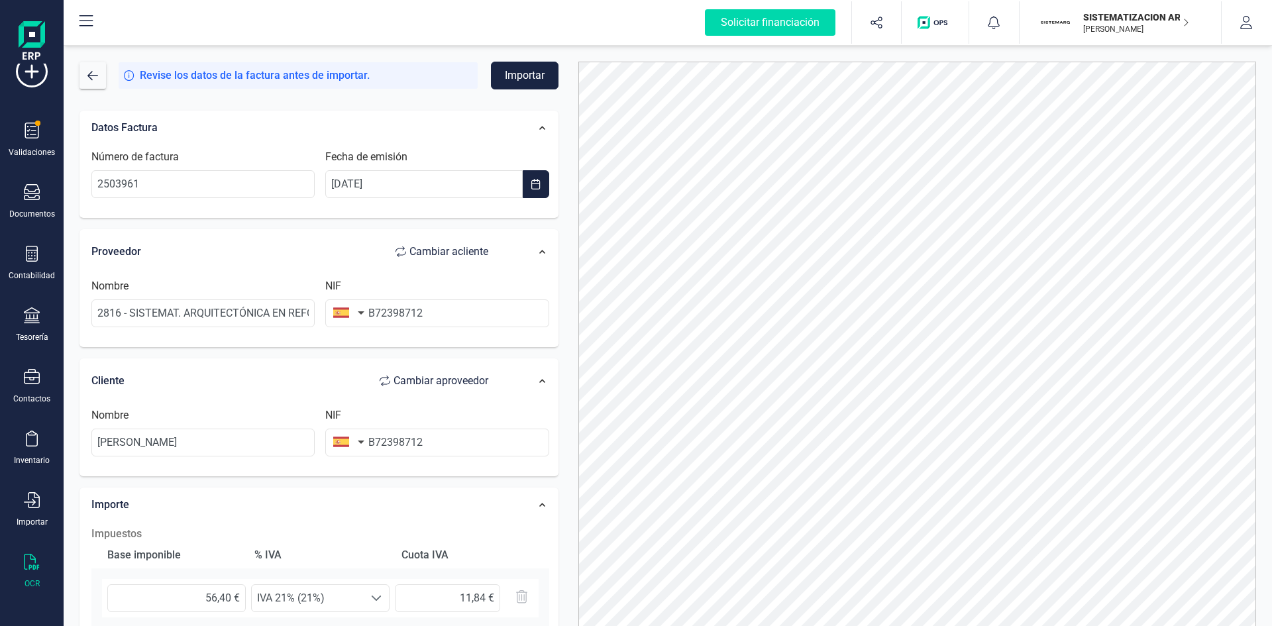
drag, startPoint x: 91, startPoint y: 311, endPoint x: 162, endPoint y: 295, distance: 73.3
click at [162, 295] on div "Nombre 2816 - SISTEMAT. ARQUITECTÓNICA EN REFORMAS SL" at bounding box center [203, 302] width 234 height 49
drag, startPoint x: 97, startPoint y: 313, endPoint x: 464, endPoint y: 310, distance: 366.3
click at [464, 310] on div "Nombre 2816 - SISTEMAT. ARQUITECTÓNICA EN REFORMAS SL NIF B72398712" at bounding box center [320, 308] width 468 height 60
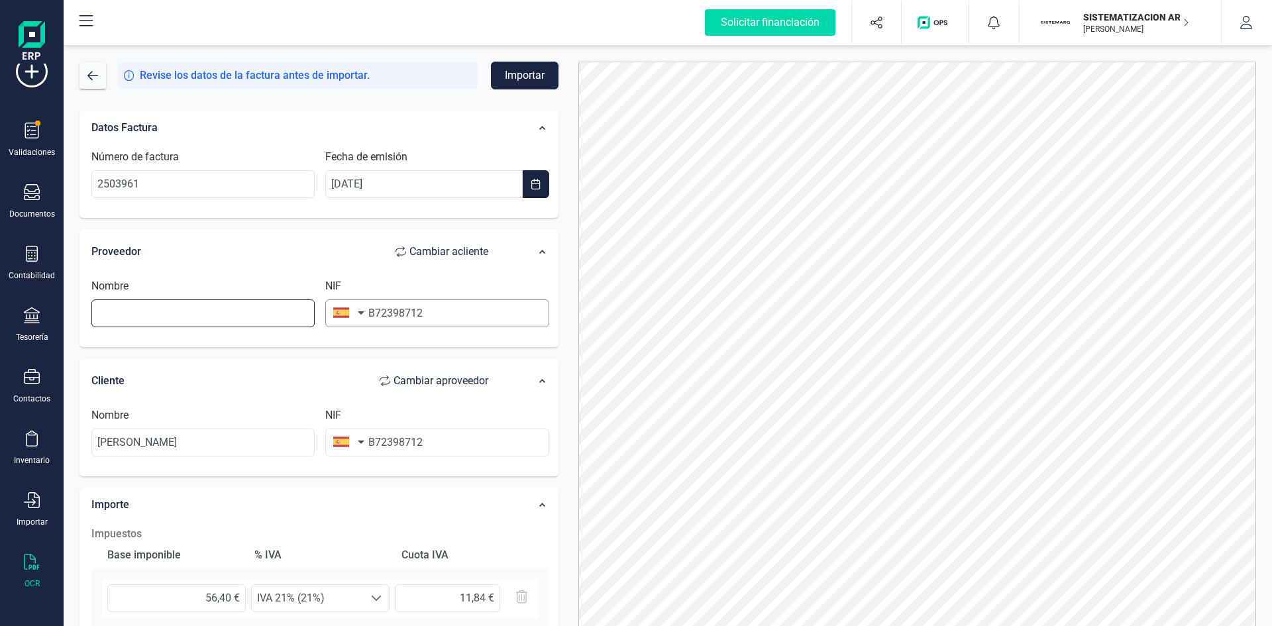
scroll to position [0, 0]
type input "SUMINISTROS AGROBENI SL"
click at [466, 315] on input "B72398712" at bounding box center [436, 313] width 223 height 28
type input "B"
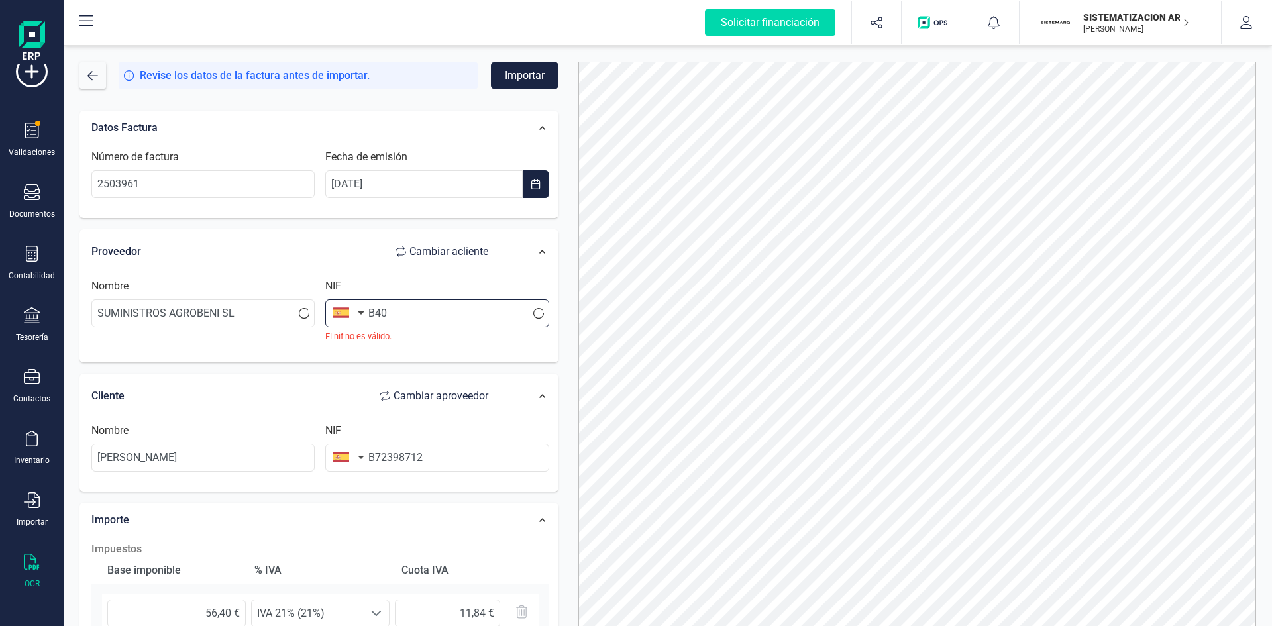
click at [420, 313] on input "B40" at bounding box center [436, 313] width 223 height 28
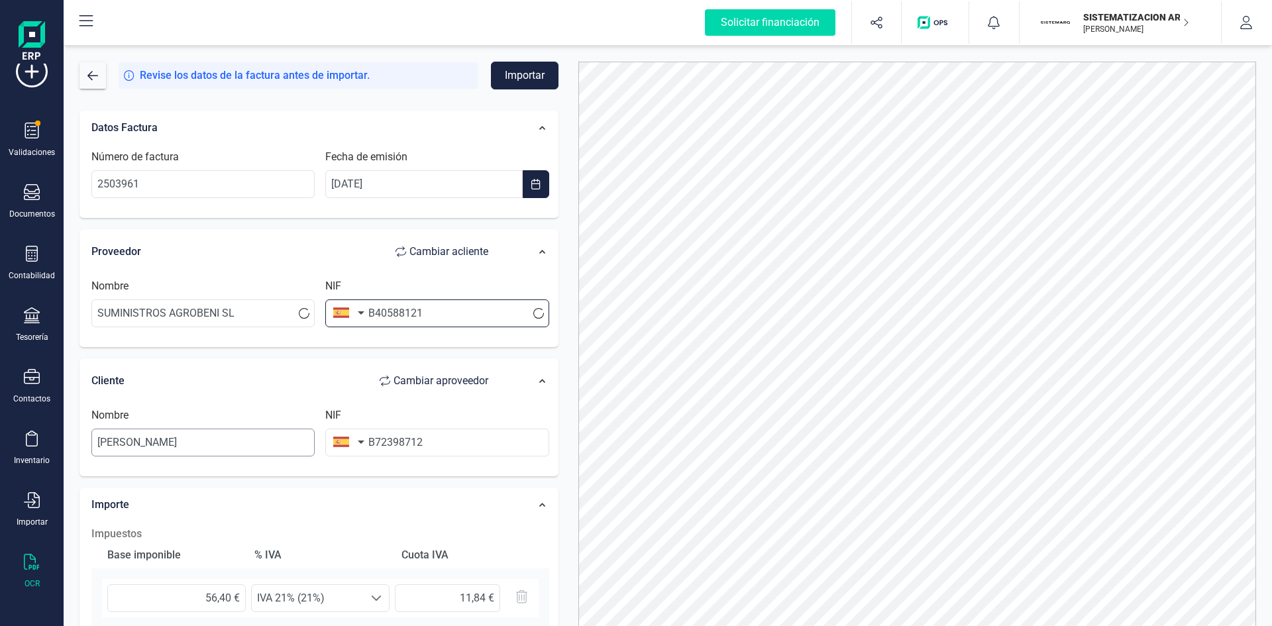
type input "B40588121"
drag, startPoint x: 251, startPoint y: 442, endPoint x: 24, endPoint y: 448, distance: 227.2
click at [24, 448] on div "Solicitar financiación Validaciones Documentos Documentos Presupuestos Pedidos …" at bounding box center [636, 313] width 1272 height 626
type input "SISTEMATIZACION ARQUITECTONICA EN REFORMAS SL"
click at [533, 64] on button "Importar" at bounding box center [525, 76] width 68 height 28
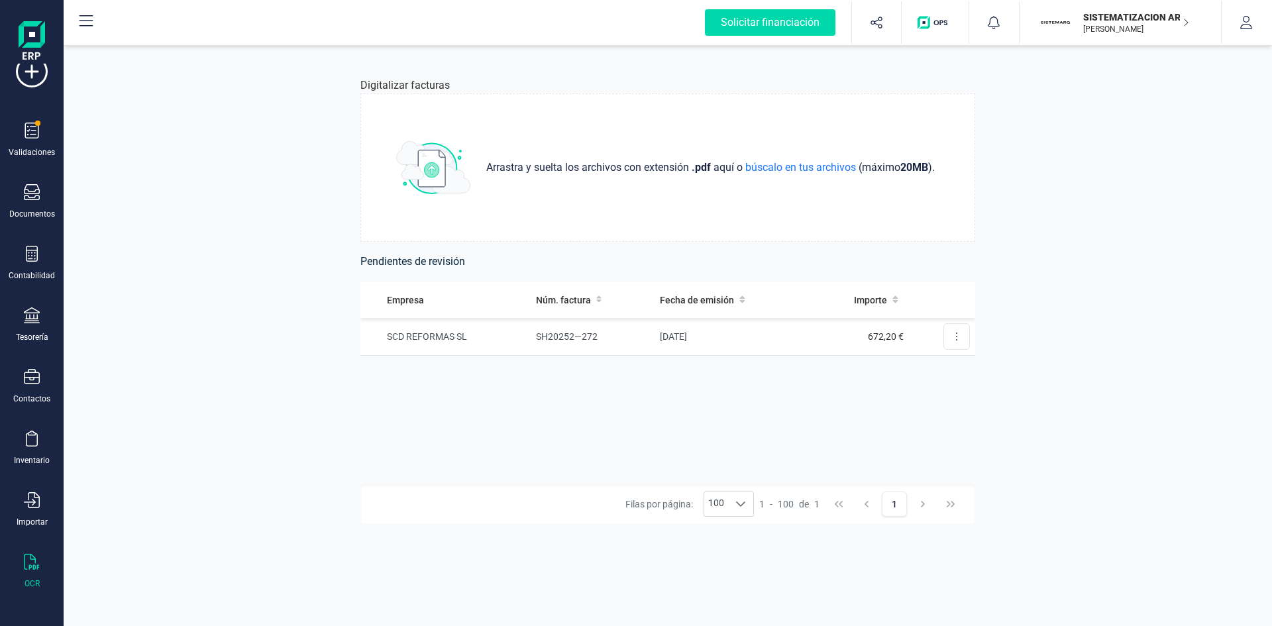
click at [1072, 270] on div "Digitalizar facturas Arrastra y suelta los archivos con extensión .pdf aquí o b…" at bounding box center [668, 336] width 1208 height 580
click at [1089, 18] on p "SISTEMATIZACION ARQUITECTONICA EN REFORMAS SL" at bounding box center [1136, 17] width 106 height 13
click at [1037, 162] on div "SCD REFORMAS SL" at bounding box center [1112, 164] width 211 height 16
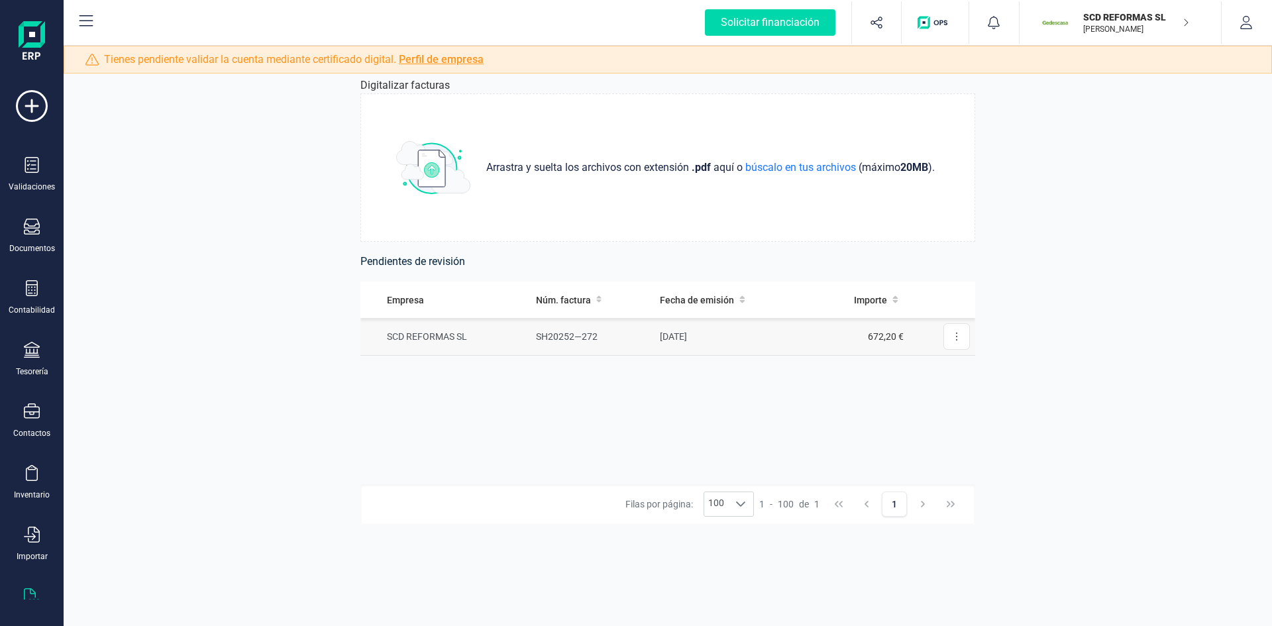
click at [642, 335] on td "SH20252—272" at bounding box center [593, 337] width 125 height 38
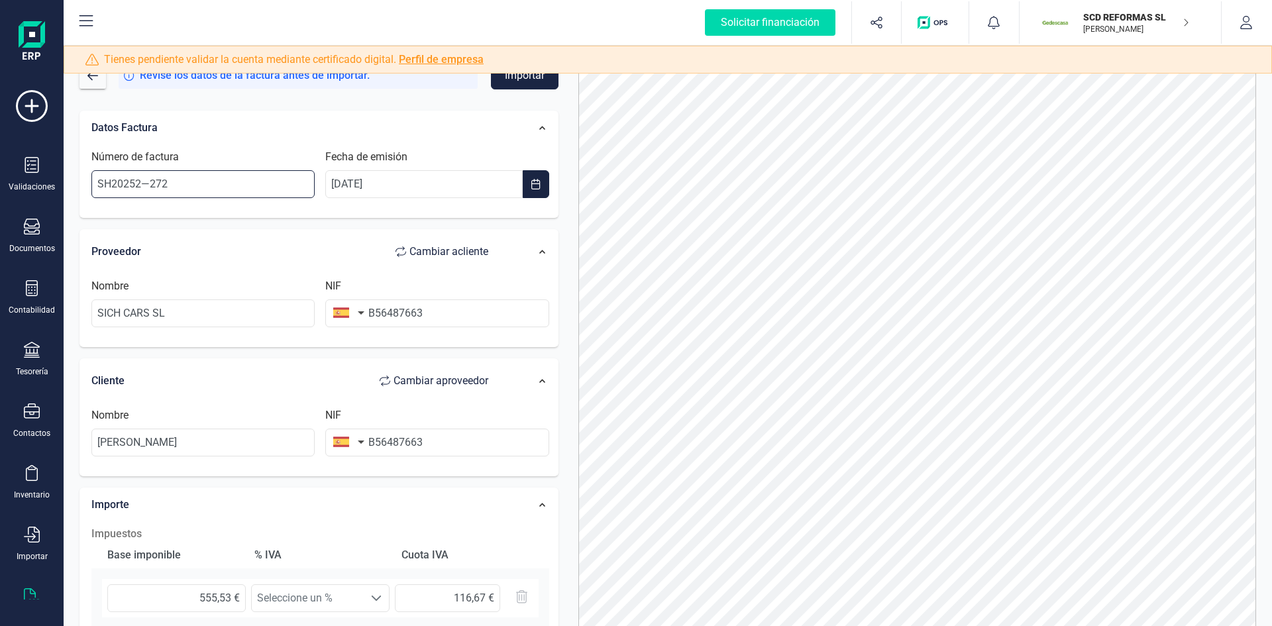
click at [235, 189] on input "SH20252—272" at bounding box center [202, 184] width 223 height 28
type input "SH20252272"
click at [212, 316] on input "SICH CARS SL" at bounding box center [202, 313] width 223 height 28
click at [232, 444] on input "[PERSON_NAME] [PERSON_NAME]" at bounding box center [202, 443] width 223 height 28
type input "F"
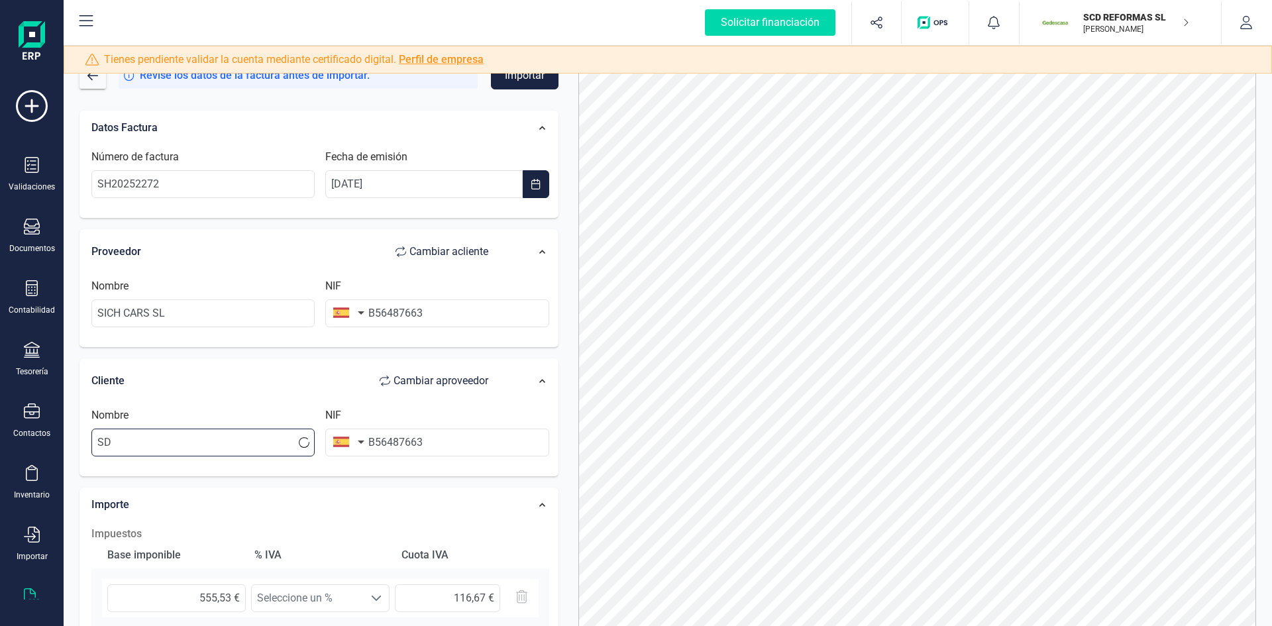
type input "S"
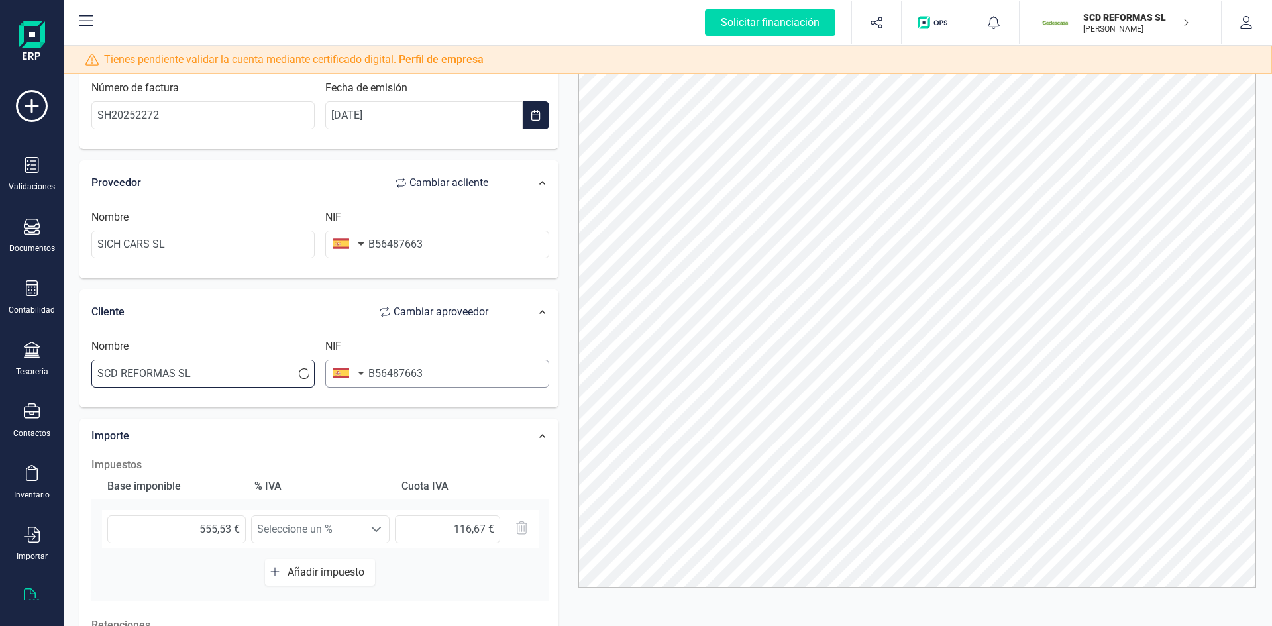
type input "SCD REFORMAS SL"
click at [442, 378] on input "B56487663" at bounding box center [436, 374] width 223 height 28
type input "B"
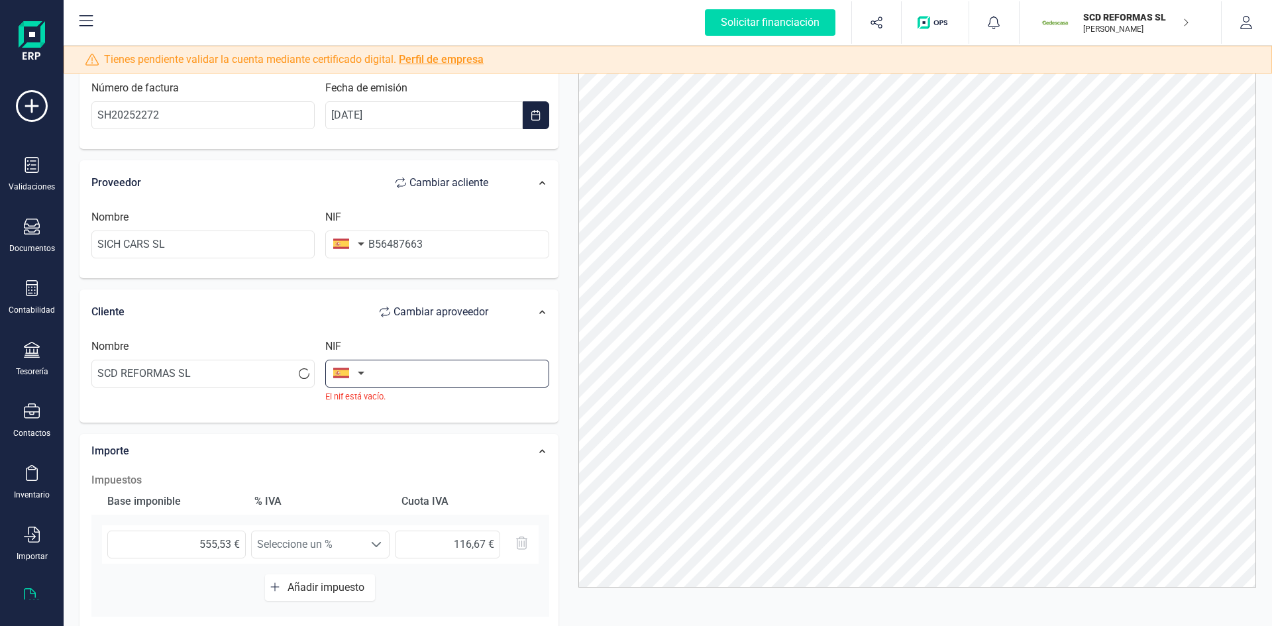
click at [380, 363] on input "text" at bounding box center [436, 374] width 223 height 28
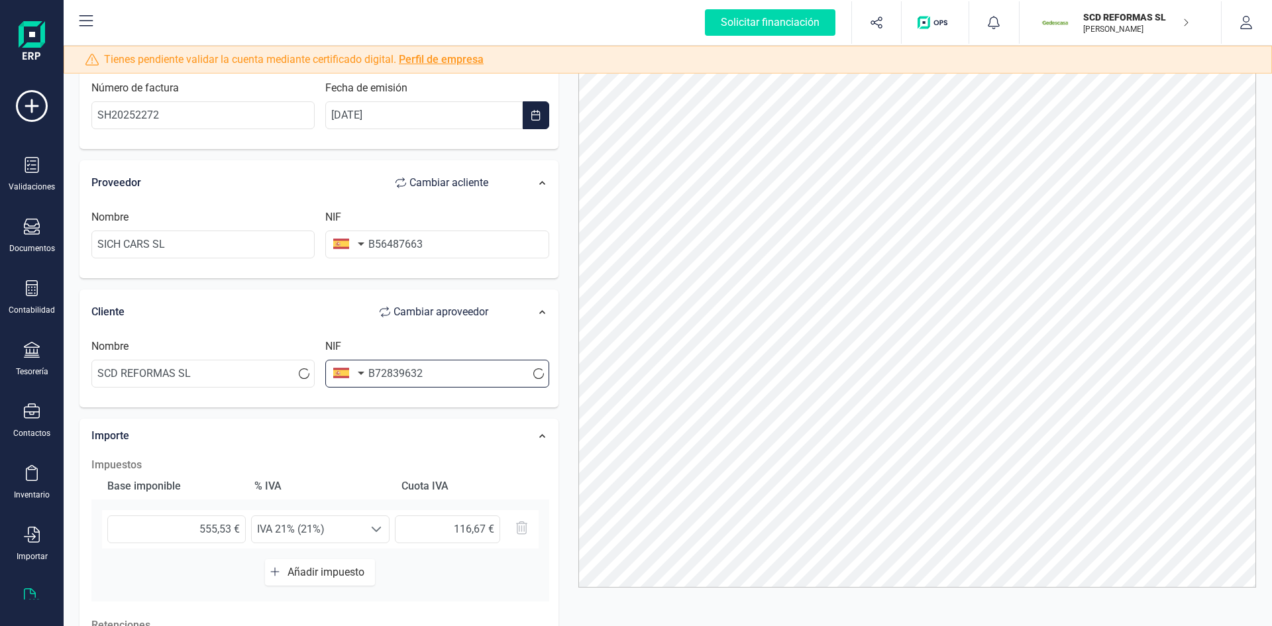
scroll to position [0, 0]
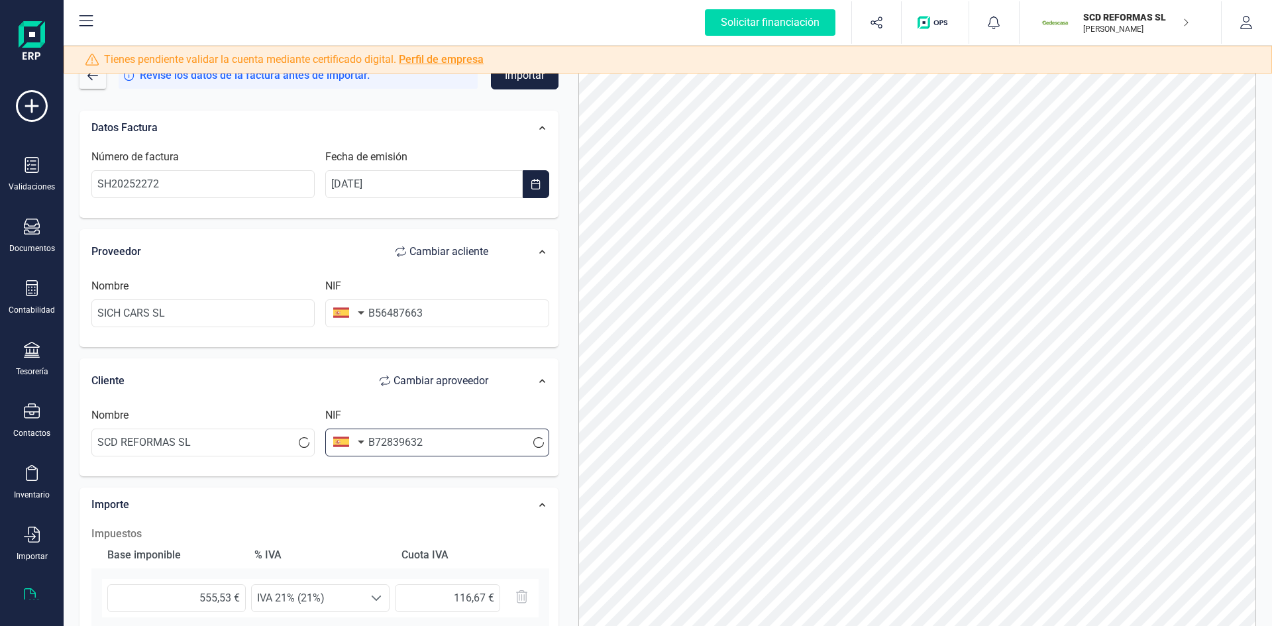
type input "B72839632"
click at [503, 82] on button "Importar" at bounding box center [525, 76] width 68 height 28
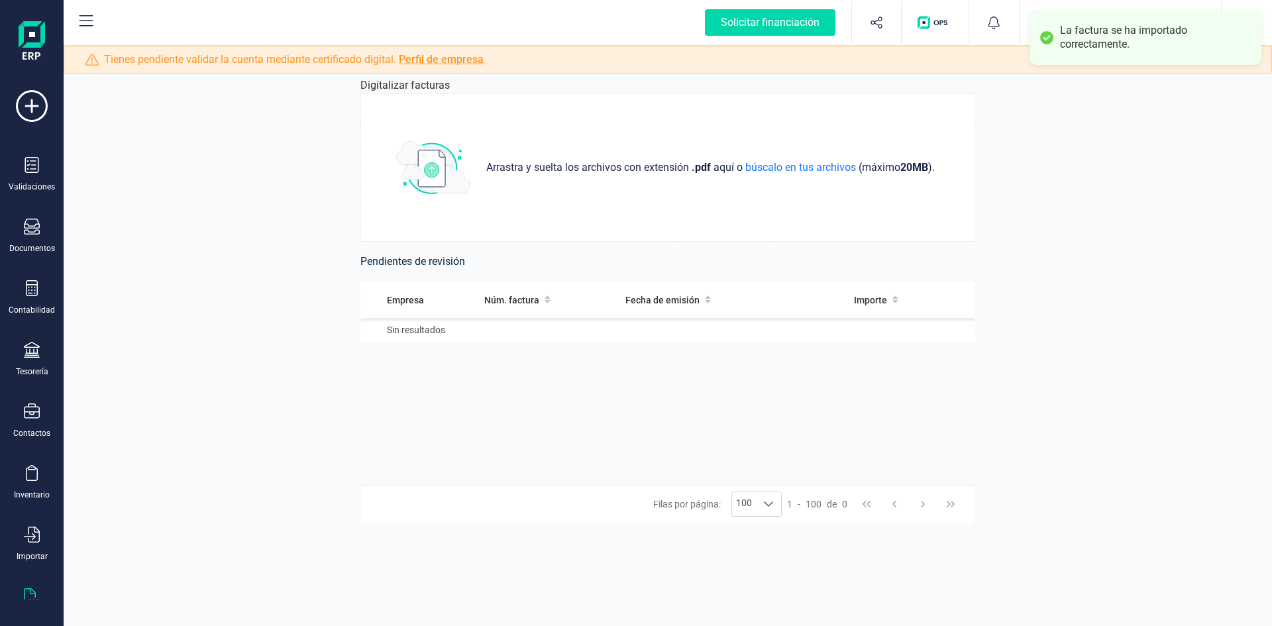
click at [1164, 149] on div "Digitalizar facturas Arrastra y suelta los archivos con extensión .pdf aquí o b…" at bounding box center [668, 336] width 1208 height 580
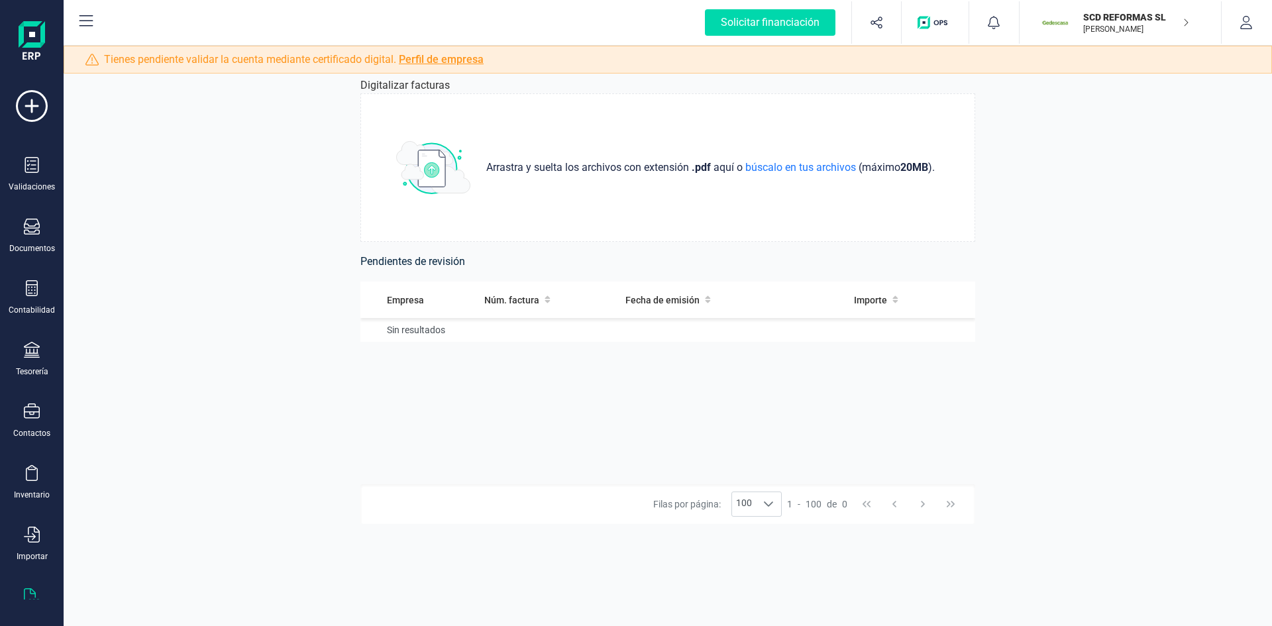
drag, startPoint x: 1088, startPoint y: 1, endPoint x: 1144, endPoint y: 26, distance: 61.7
click at [1144, 26] on div "La factura se ha importado correctamente. Solicitar financiación Validaciones D…" at bounding box center [636, 313] width 1272 height 626
click at [1144, 26] on p "[PERSON_NAME] [PERSON_NAME]" at bounding box center [1136, 29] width 106 height 11
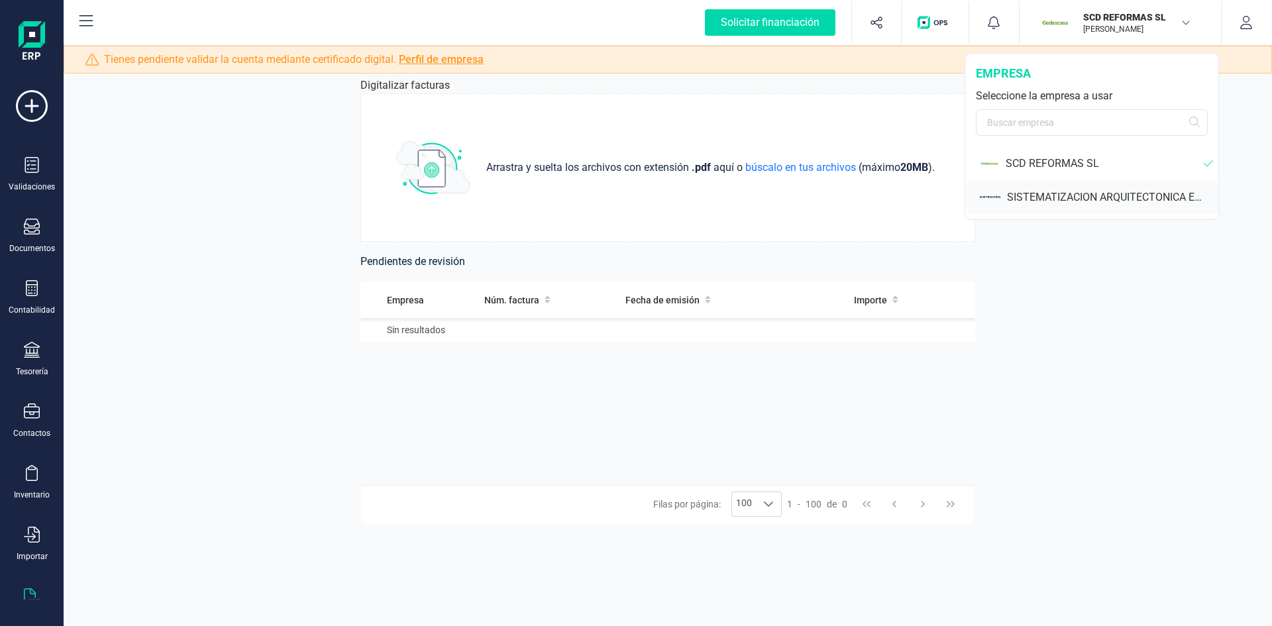
click at [1036, 191] on div "SISTEMATIZACION ARQUITECTONICA EN REFORMAS SL" at bounding box center [1112, 197] width 211 height 16
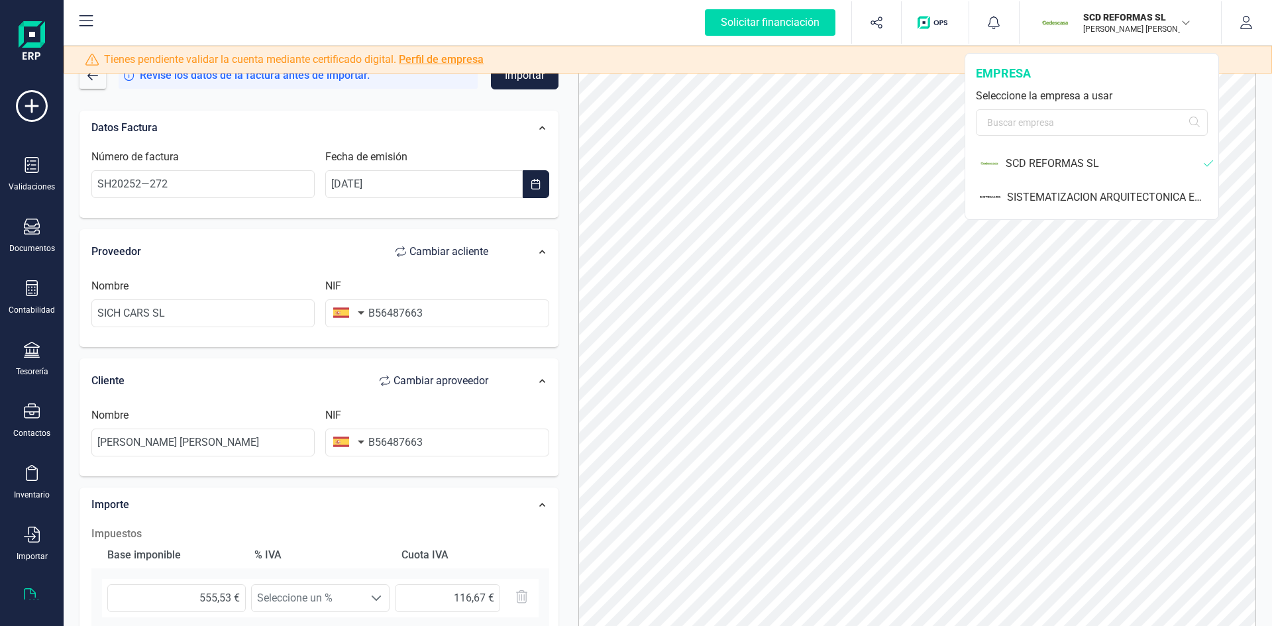
click at [1068, 170] on div "SCD REFORMAS SL" at bounding box center [1104, 164] width 198 height 16
click at [1031, 166] on div "SCD REFORMAS SL" at bounding box center [1104, 164] width 198 height 16
click at [994, 164] on img at bounding box center [989, 163] width 19 height 23
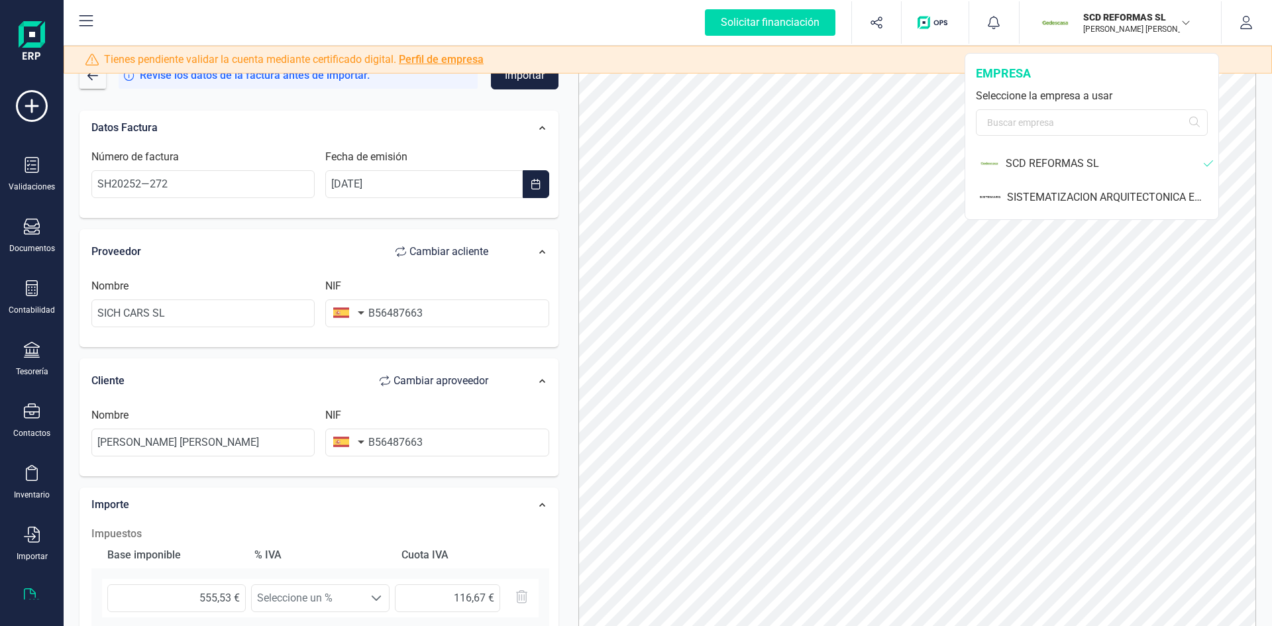
click at [994, 164] on img at bounding box center [989, 163] width 19 height 23
click at [1128, 173] on div "SCD REFORMAS SL" at bounding box center [1092, 163] width 252 height 34
click at [1123, 8] on div "SCD REFORMAS SL [PERSON_NAME] [PERSON_NAME]" at bounding box center [1129, 22] width 102 height 29
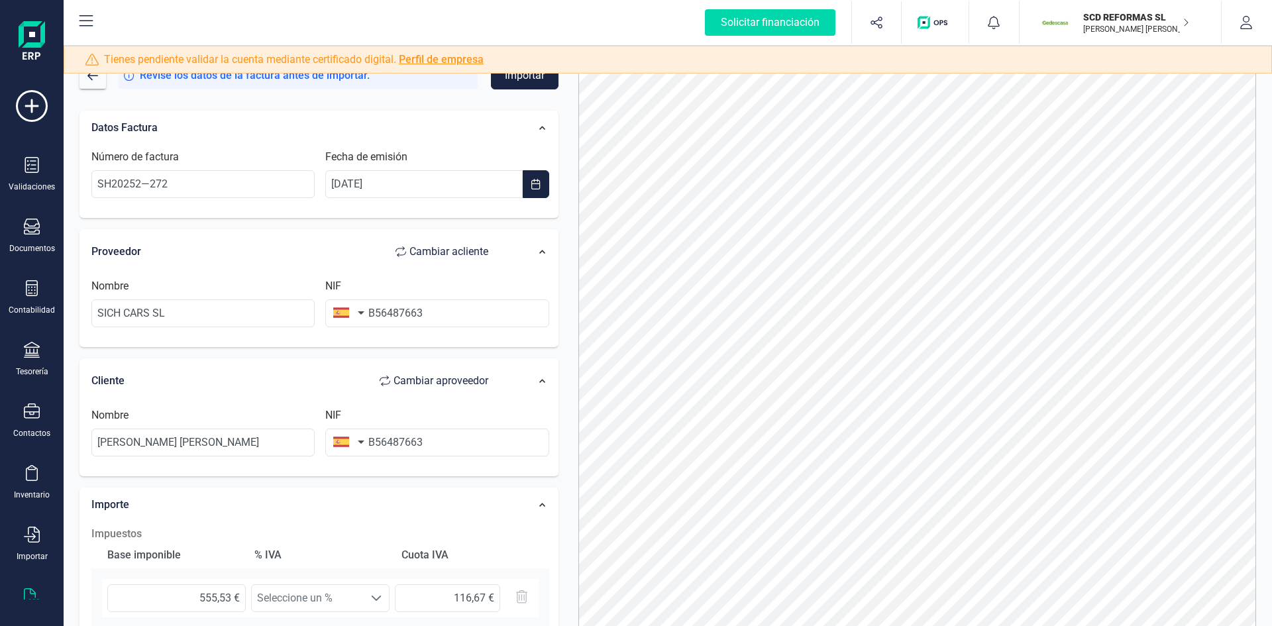
click at [1115, 19] on p "SCD REFORMAS SL" at bounding box center [1136, 17] width 106 height 13
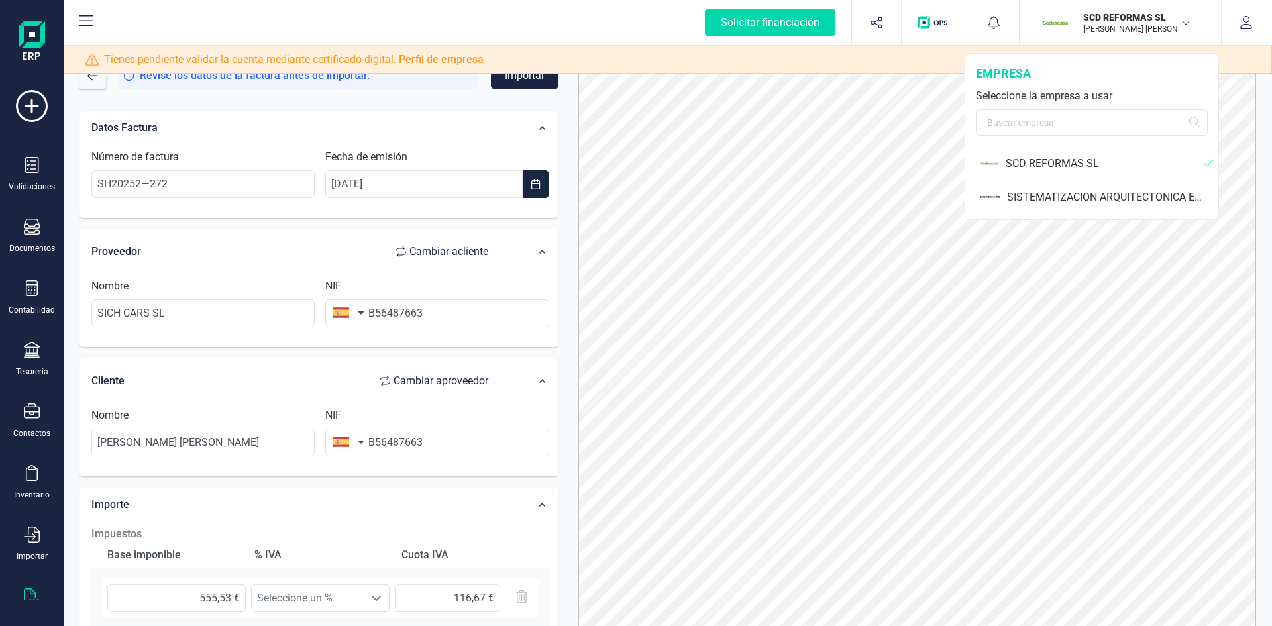
click at [1115, 19] on p "SCD REFORMAS SL" at bounding box center [1136, 17] width 106 height 13
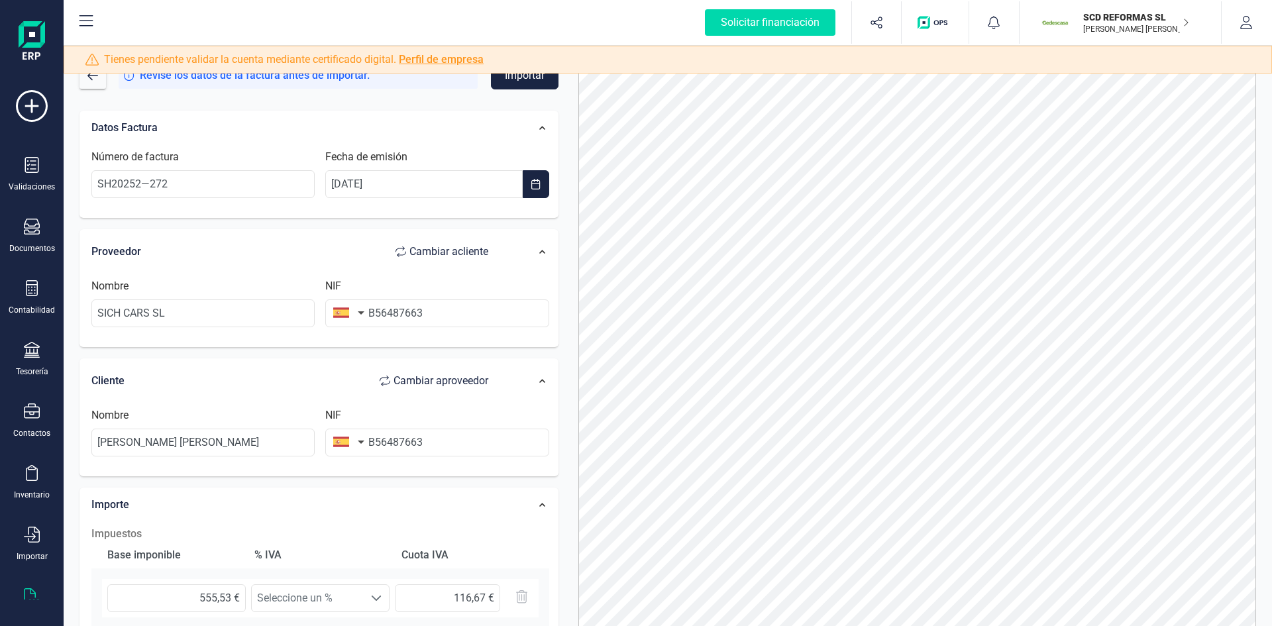
click at [1129, 11] on p "SCD REFORMAS SL" at bounding box center [1136, 17] width 106 height 13
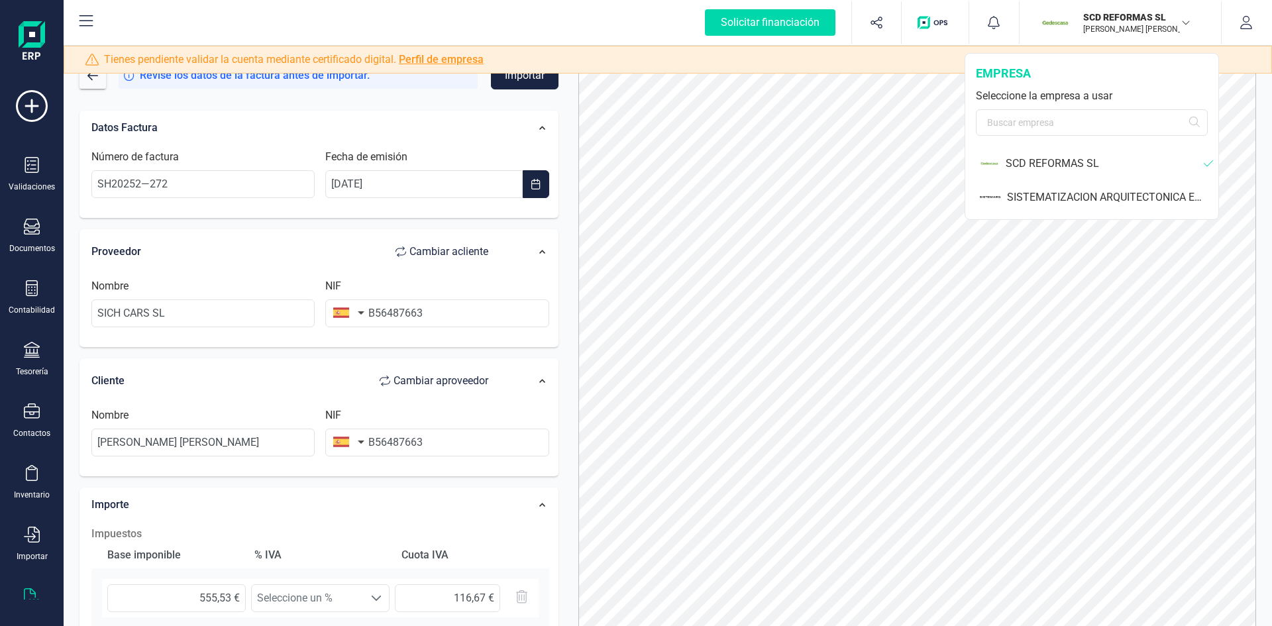
click at [1088, 15] on p "SCD REFORMAS SL" at bounding box center [1136, 17] width 106 height 13
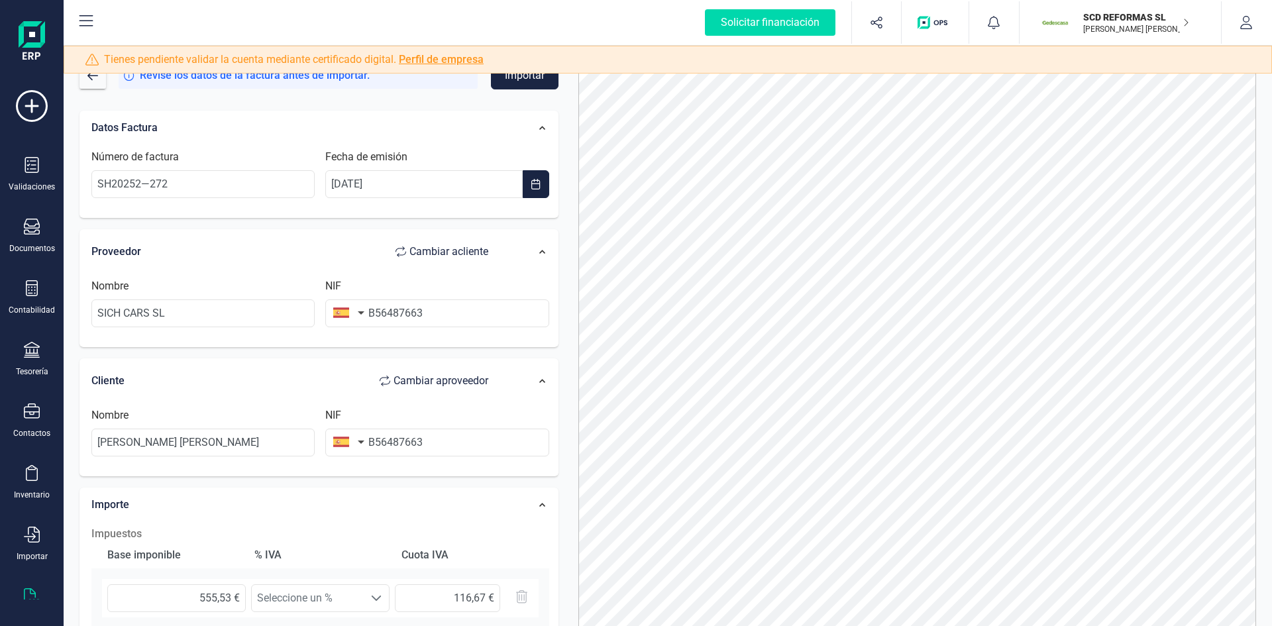
click at [1070, 18] on div "button" at bounding box center [1057, 22] width 32 height 29
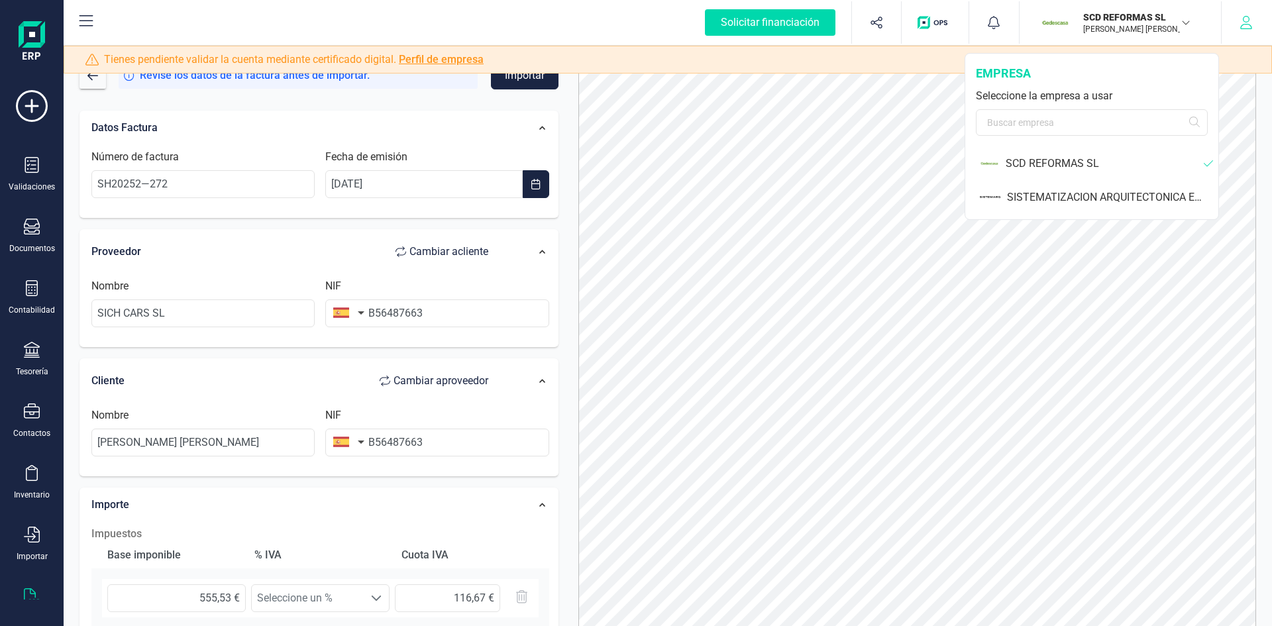
click at [1243, 25] on icon "button" at bounding box center [1246, 22] width 12 height 13
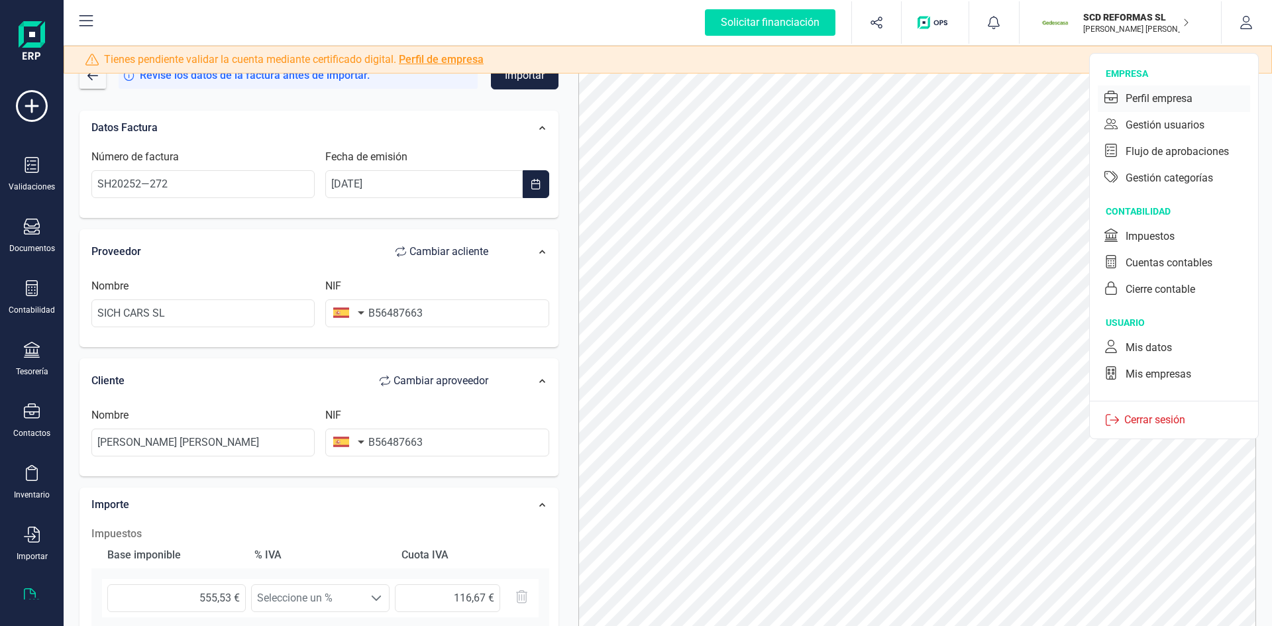
click at [1168, 88] on div "Perfil empresa" at bounding box center [1173, 98] width 152 height 26
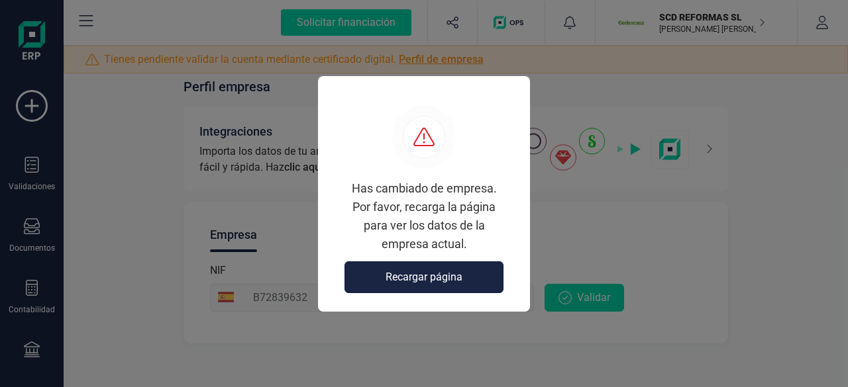
click at [455, 285] on button "Recargar página" at bounding box center [423, 278] width 159 height 32
